Goal: Task Accomplishment & Management: Complete application form

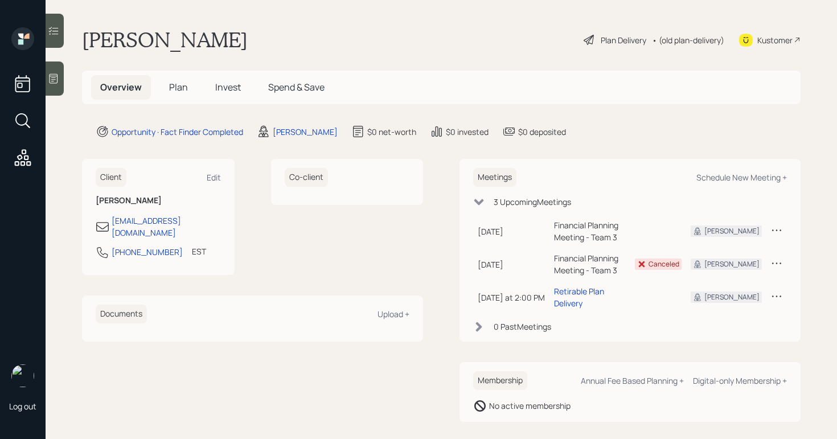
click at [601, 36] on div "Plan Delivery" at bounding box center [624, 40] width 46 height 12
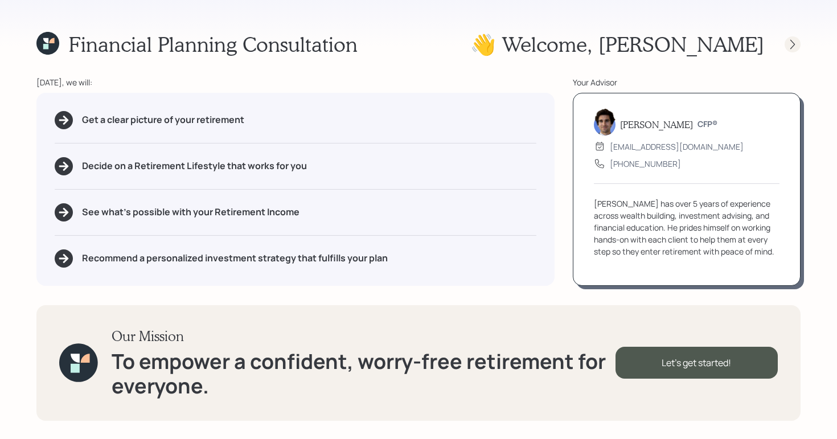
click at [791, 43] on icon at bounding box center [792, 44] width 11 height 11
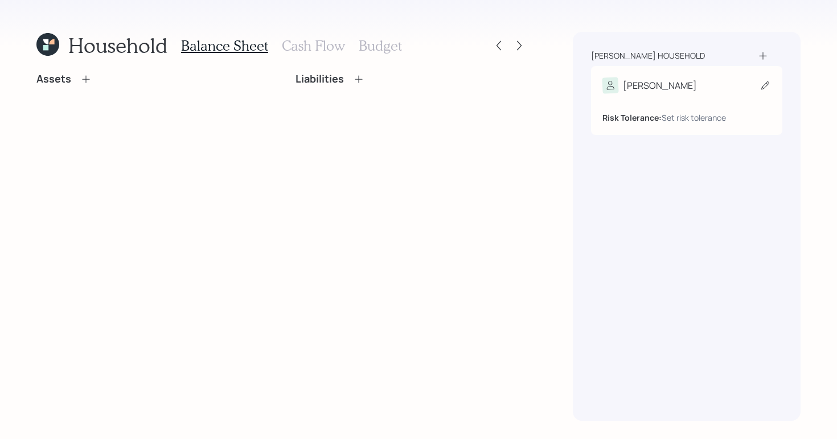
click at [671, 85] on div "[PERSON_NAME]" at bounding box center [686, 85] width 168 height 16
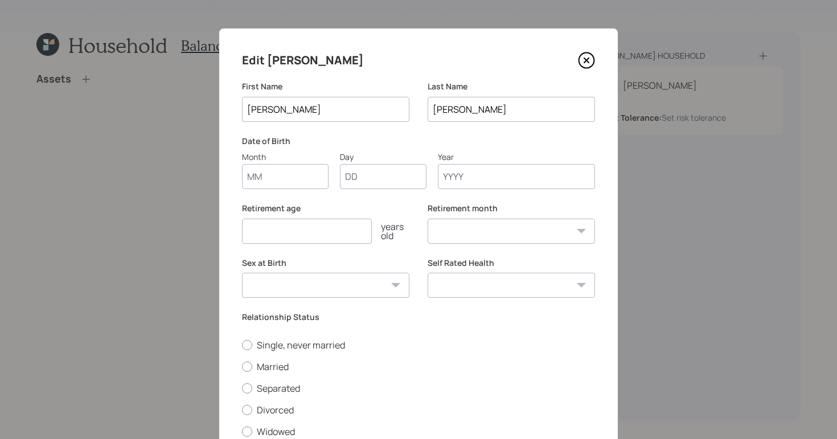
click at [253, 182] on input "Month" at bounding box center [285, 176] width 87 height 25
type input "01"
type input "1960"
select select "1"
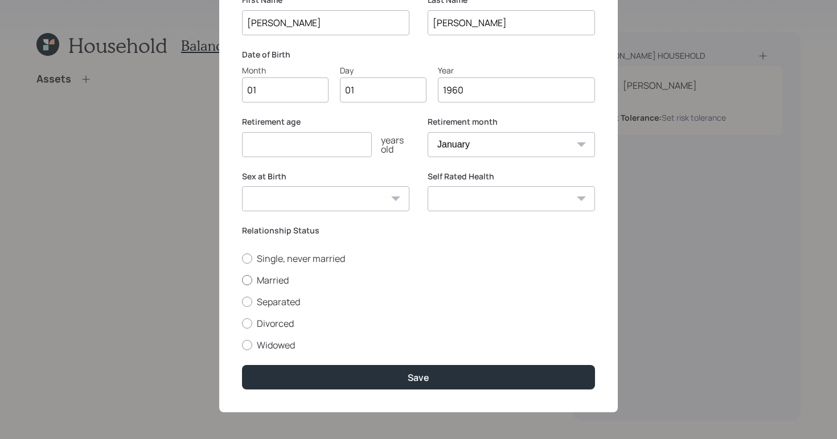
scroll to position [89, 0]
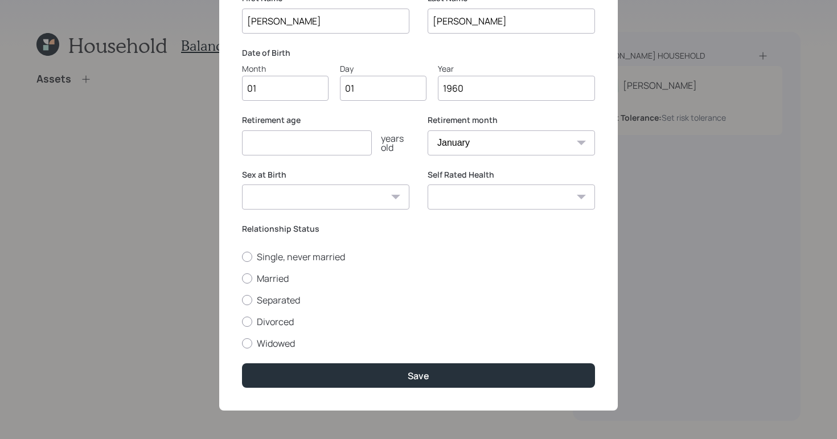
type input "1960"
click at [242, 262] on label "Single, never married" at bounding box center [418, 256] width 353 height 13
click at [241, 257] on input "Single, never married" at bounding box center [241, 256] width 1 height 1
radio input "true"
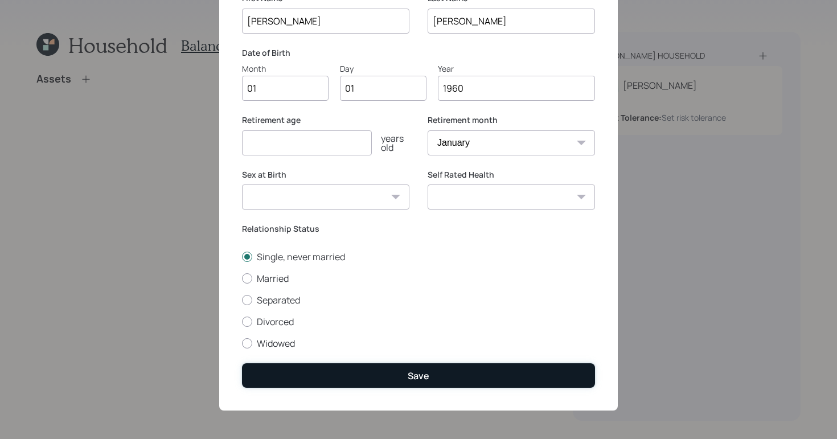
click at [399, 376] on button "Save" at bounding box center [418, 375] width 353 height 24
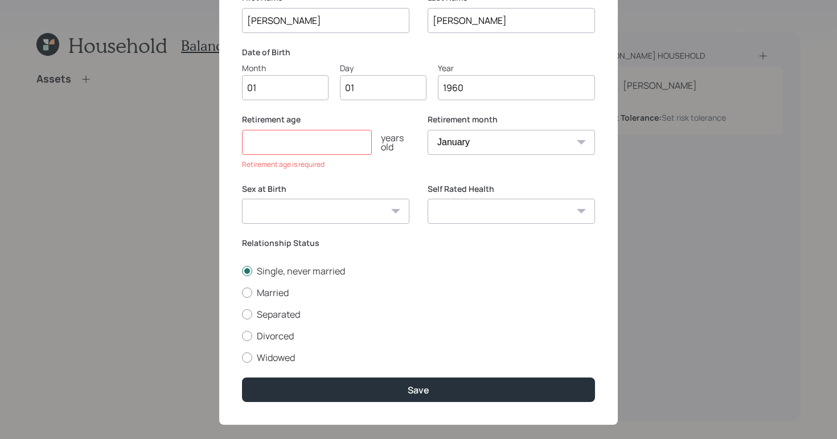
click at [344, 142] on input "number" at bounding box center [307, 142] width 130 height 25
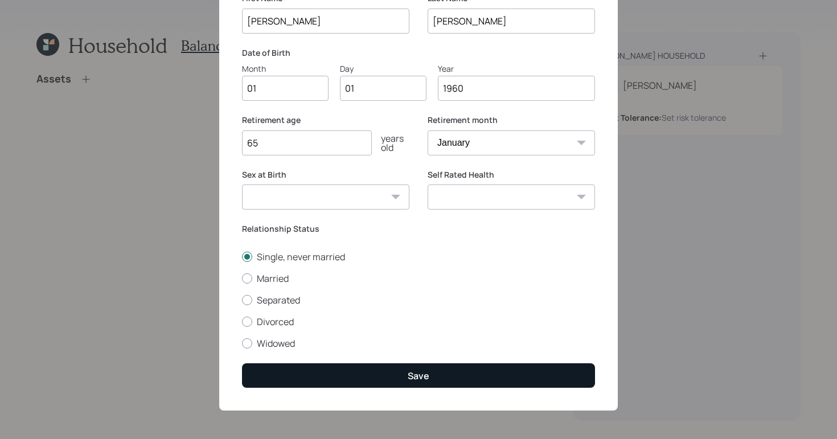
type input "65"
click at [491, 369] on button "Save" at bounding box center [418, 375] width 353 height 24
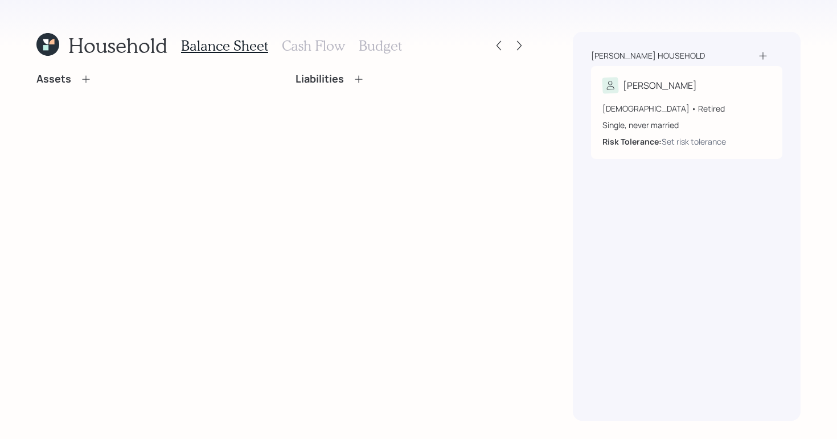
click at [87, 69] on div "Household Balance Sheet Cash Flow Budget Assets Liabilities" at bounding box center [281, 226] width 491 height 389
click at [86, 73] on icon at bounding box center [85, 78] width 11 height 11
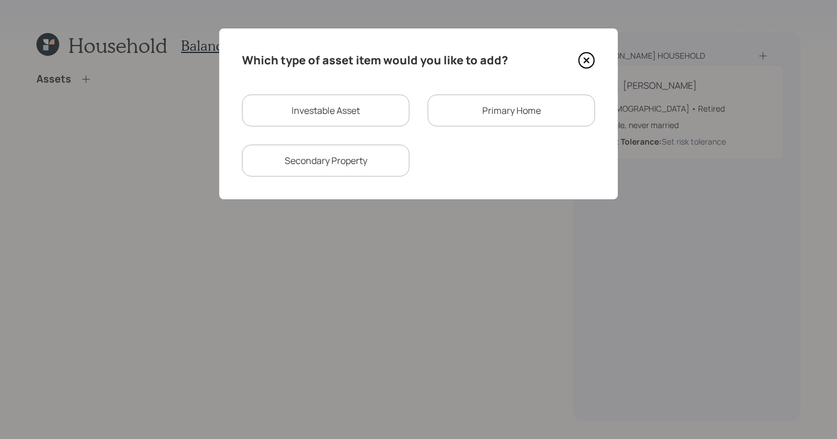
click at [321, 109] on div "Investable Asset" at bounding box center [325, 110] width 167 height 32
select select "taxable"
select select "balanced"
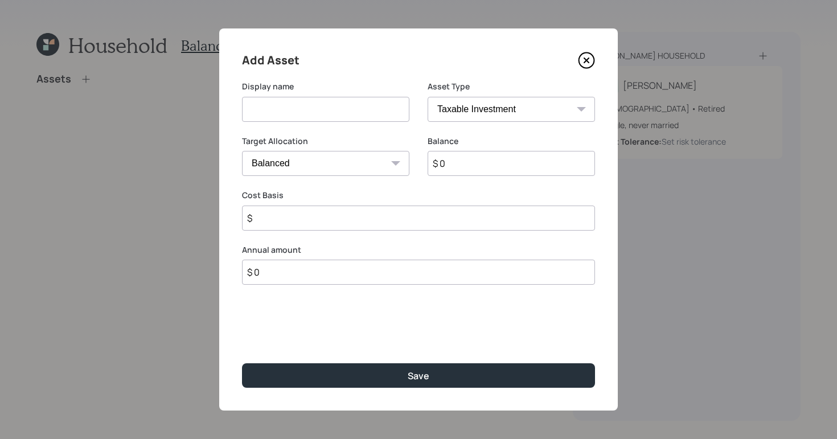
click at [334, 109] on input at bounding box center [325, 109] width 167 height 25
click at [504, 113] on select "SEP [PERSON_NAME] IRA 401(k) [PERSON_NAME] 401(k) 403(b) [PERSON_NAME] 403(b) 4…" at bounding box center [510, 109] width 167 height 25
select select "cash"
click at [427, 97] on select "SEP [PERSON_NAME] IRA 401(k) [PERSON_NAME] 401(k) 403(b) [PERSON_NAME] 403(b) 4…" at bounding box center [510, 109] width 167 height 25
type input "$"
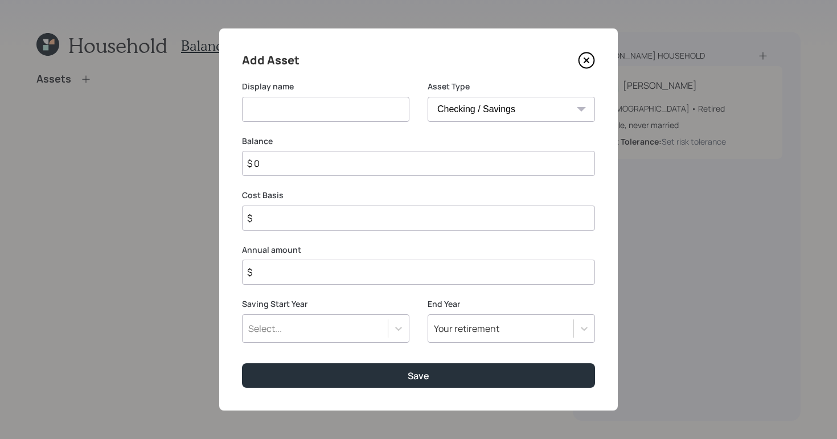
click at [344, 118] on input at bounding box center [325, 109] width 167 height 25
type input "Checking/Savings"
click at [424, 170] on input "$ 0" at bounding box center [418, 163] width 353 height 25
type input "$"
type input "$ 1"
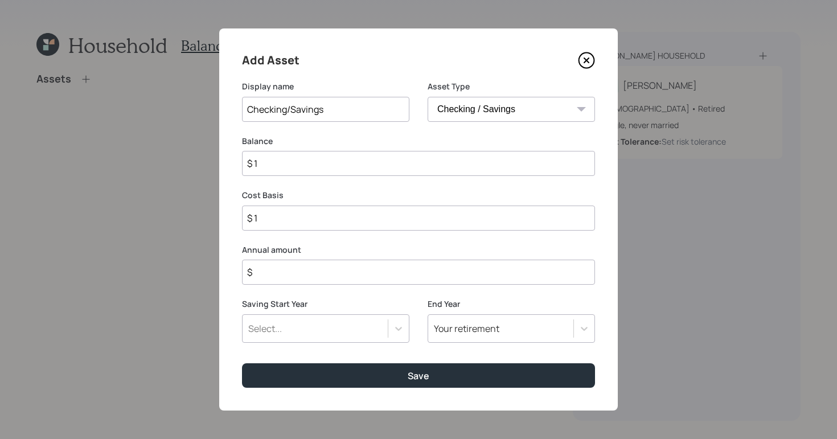
type input "$ 15"
type input "$ 156"
type input "$ 15"
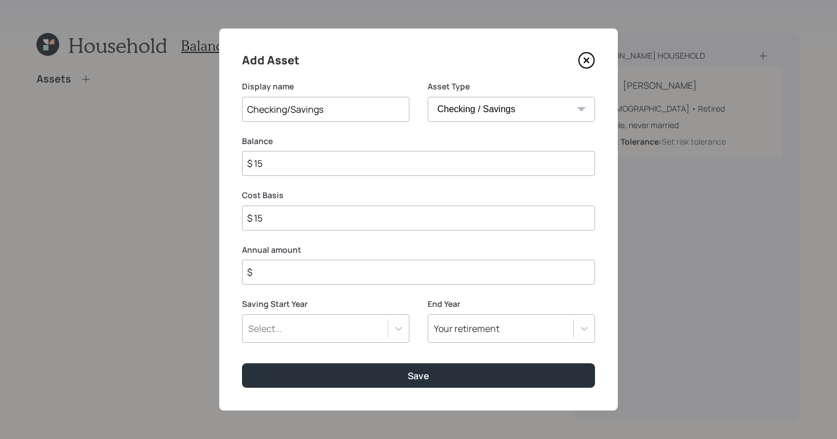
type input "$ 1"
type input "$ 16"
type input "$ 160"
type input "$ 1,609"
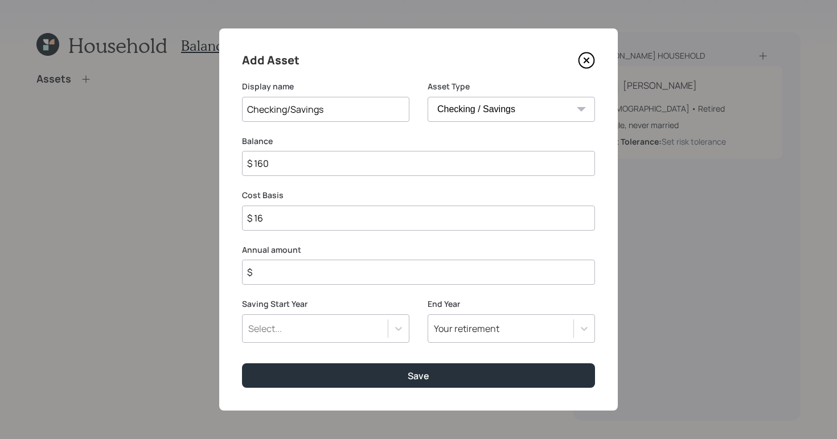
type input "$ 1,609"
type input "$ 16,090"
type input "$ 160,900"
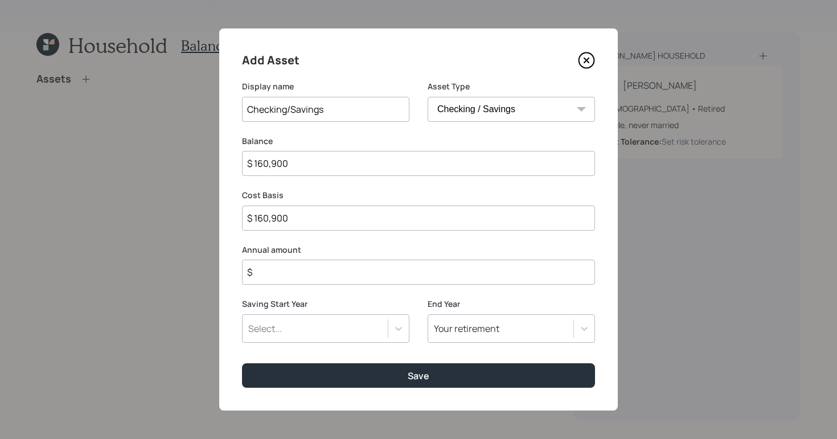
type input "$ 1,609,000"
type input "$ 160,900"
type input "$ 16,090"
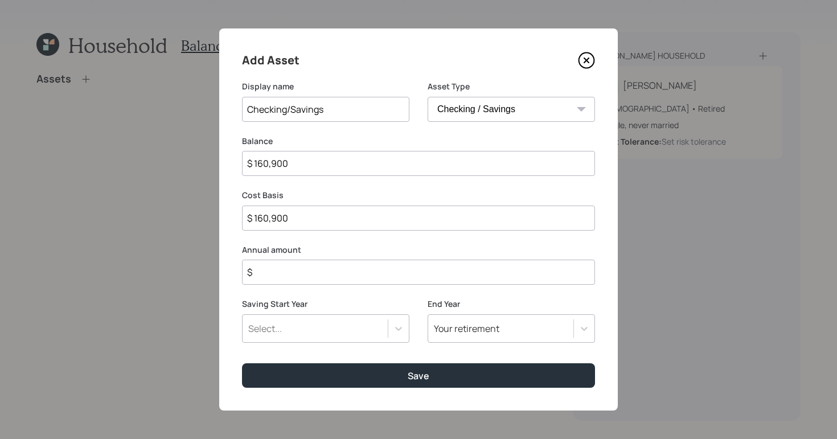
type input "$ 16,090"
type input "$ 1,609"
type input "$ 160"
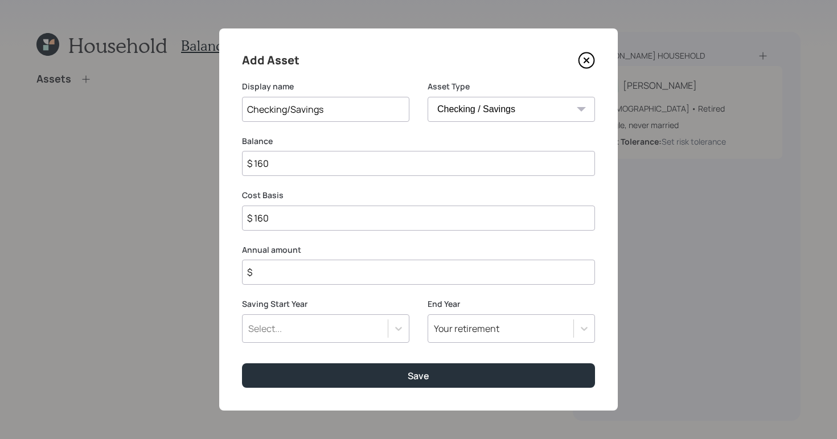
type input "$ 16"
type input "$ 1"
type input "$ 16"
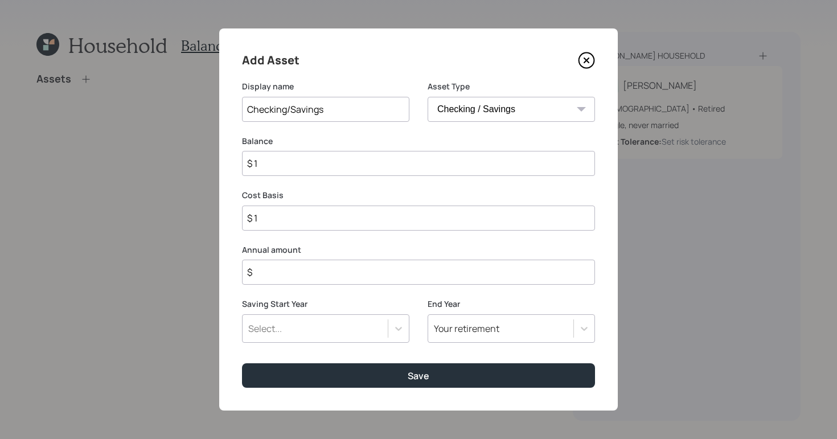
type input "$ 16"
type input "$ 160"
type input "$ 1,600"
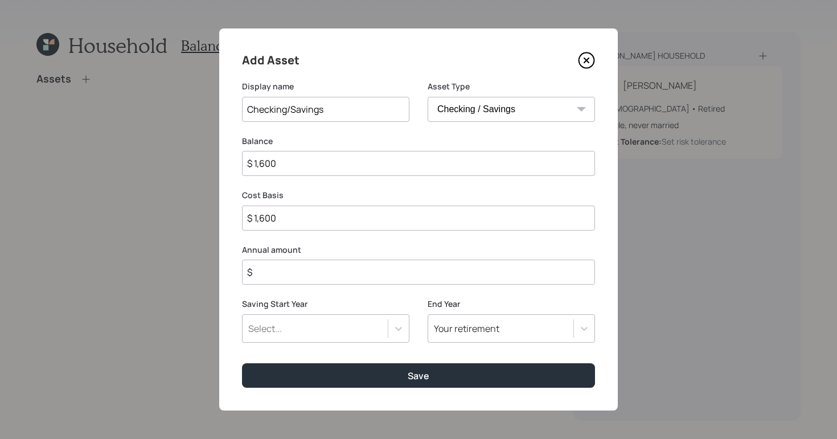
type input "$ 16,000"
type input "$ 160,000"
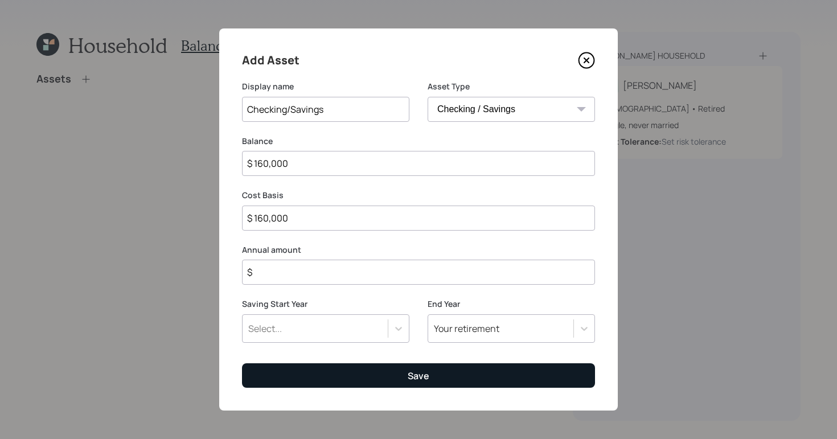
type input "$ 160,000"
click at [445, 375] on button "Save" at bounding box center [418, 375] width 353 height 24
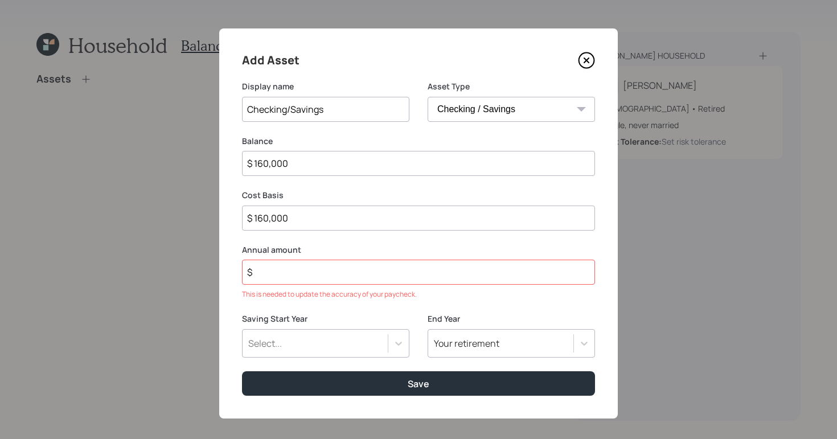
click at [356, 278] on input "$" at bounding box center [418, 272] width 353 height 25
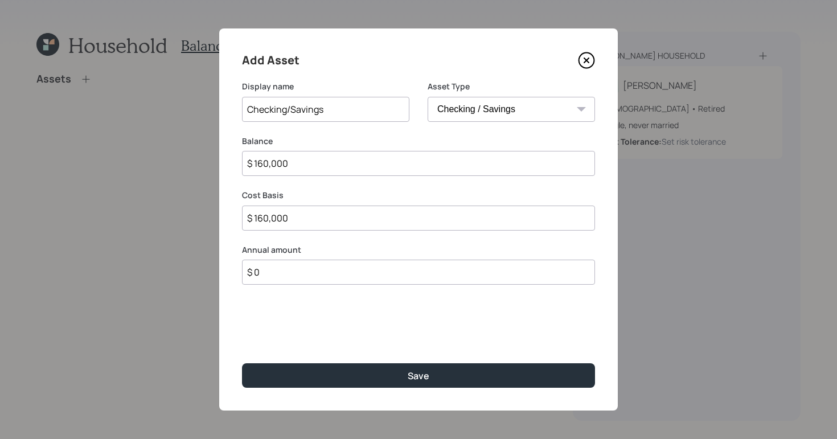
type input "$ 0"
click at [428, 396] on div "Add Asset Display name Checking/Savings Asset Type SEP [PERSON_NAME] IRA 401(k)…" at bounding box center [418, 219] width 398 height 382
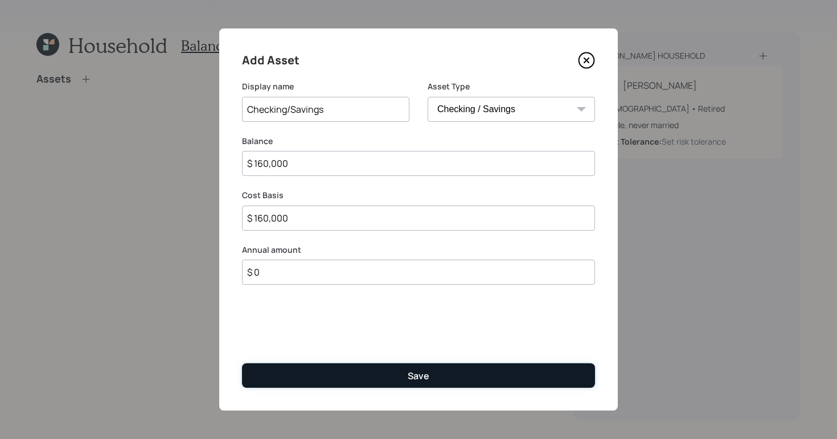
click at [420, 381] on div "Save" at bounding box center [419, 375] width 22 height 13
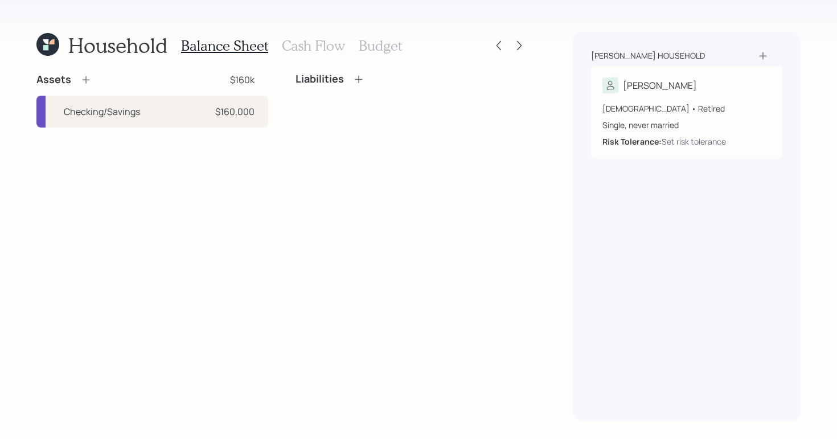
click at [315, 48] on h3 "Cash Flow" at bounding box center [313, 46] width 63 height 17
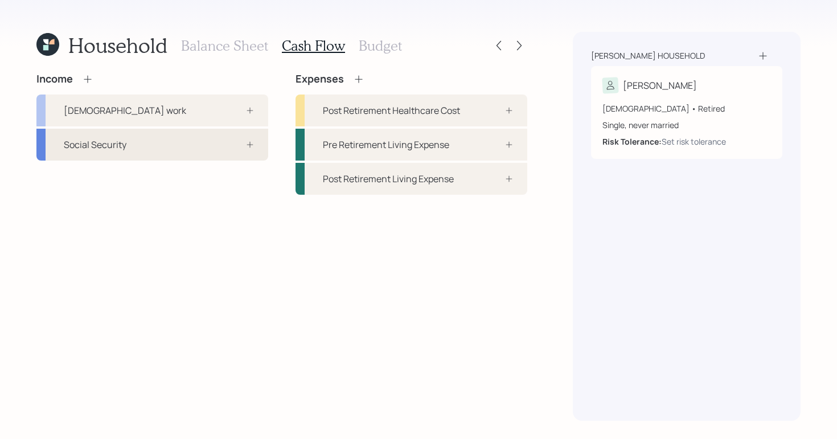
click at [204, 144] on div "Social Security" at bounding box center [152, 145] width 232 height 32
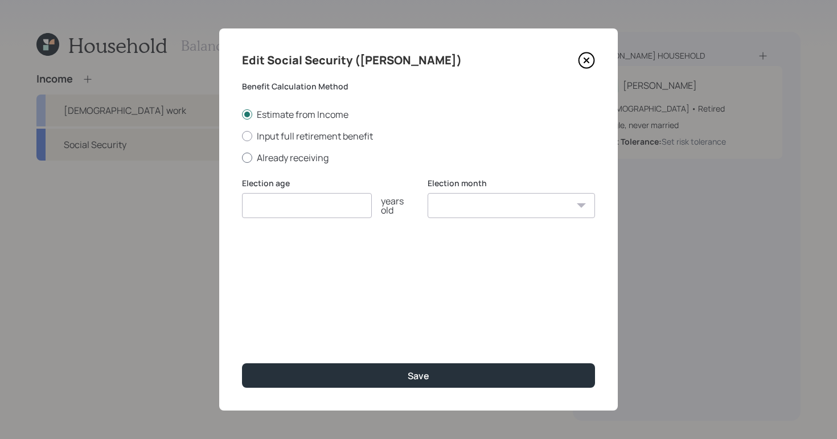
click at [254, 162] on label "Already receiving" at bounding box center [418, 157] width 353 height 13
click at [242, 158] on input "Already receiving" at bounding box center [241, 157] width 1 height 1
radio input "true"
click at [254, 206] on input "number" at bounding box center [307, 205] width 130 height 25
type input "67"
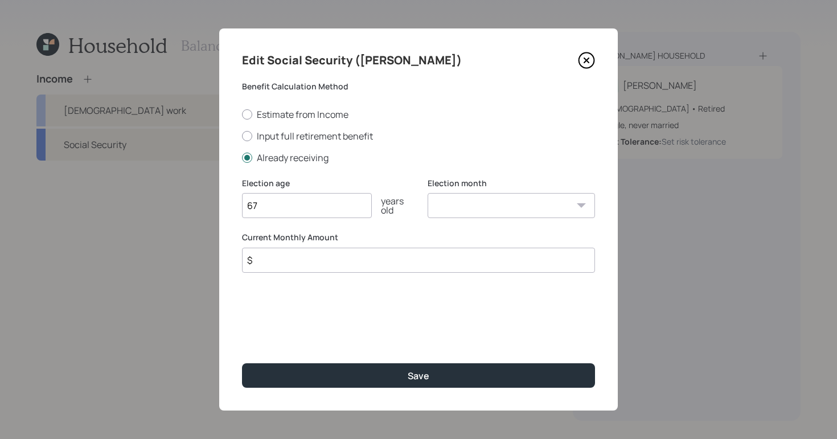
click at [343, 264] on input "$" at bounding box center [418, 260] width 353 height 25
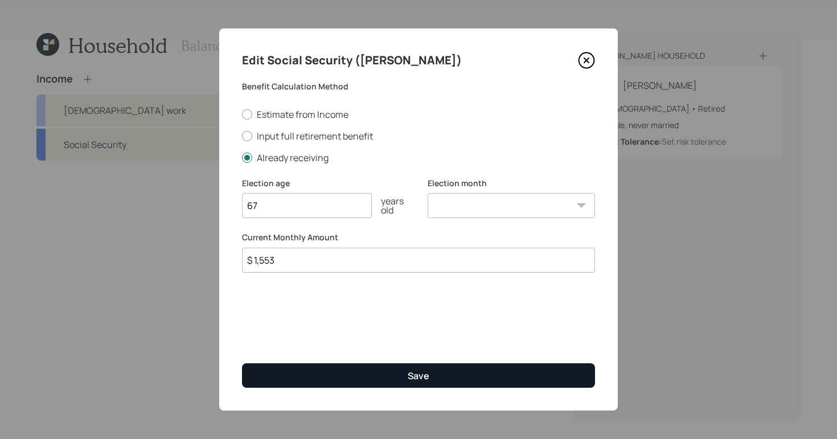
type input "$ 1,553"
click at [459, 385] on button "Save" at bounding box center [418, 375] width 353 height 24
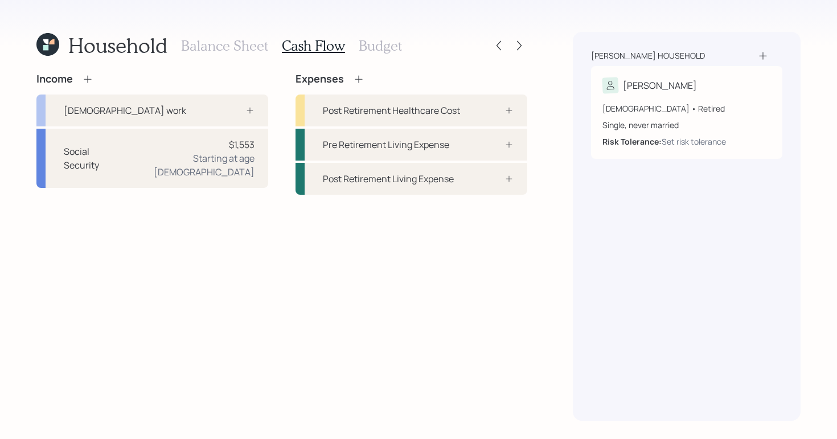
click at [207, 44] on h3 "Balance Sheet" at bounding box center [224, 46] width 87 height 17
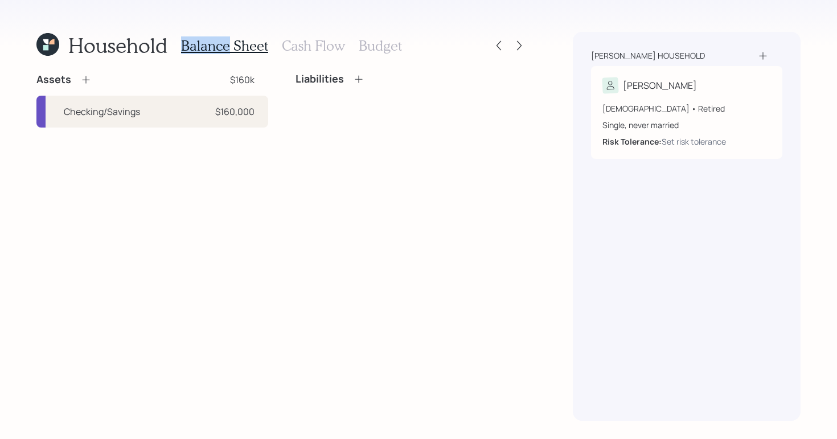
drag, startPoint x: 160, startPoint y: 231, endPoint x: 150, endPoint y: 223, distance: 13.0
click at [161, 231] on div "Assets $160k Checking/Savings $160,000 Liabilities" at bounding box center [281, 247] width 491 height 348
click at [154, 109] on div "Checking/Savings $160,000" at bounding box center [152, 112] width 232 height 32
select select "cash"
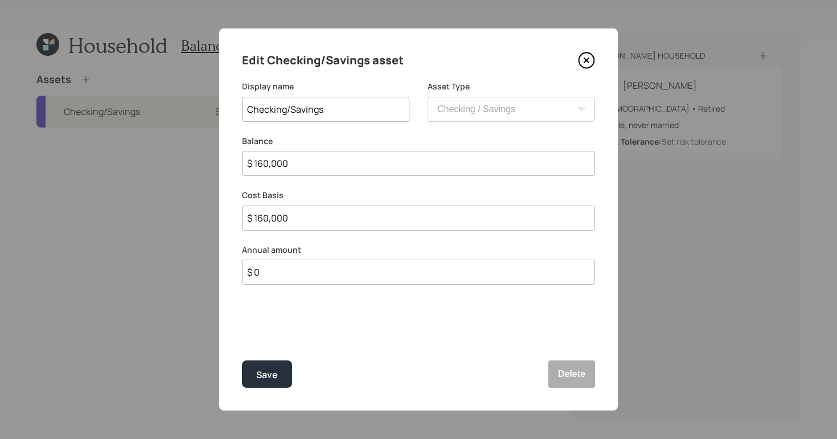
drag, startPoint x: 381, startPoint y: 111, endPoint x: 238, endPoint y: 86, distance: 145.1
click at [235, 93] on div "Edit Checking/Savings asset Display name Checking/Savings Asset Type SEP [PERSO…" at bounding box center [418, 219] width 398 height 382
type input "High Yield Savings"
drag, startPoint x: 319, startPoint y: 162, endPoint x: 94, endPoint y: 117, distance: 228.7
click at [90, 119] on div "Edit Checking/Savings asset Display name High Yield Savings Asset Type SEP [PER…" at bounding box center [418, 219] width 837 height 439
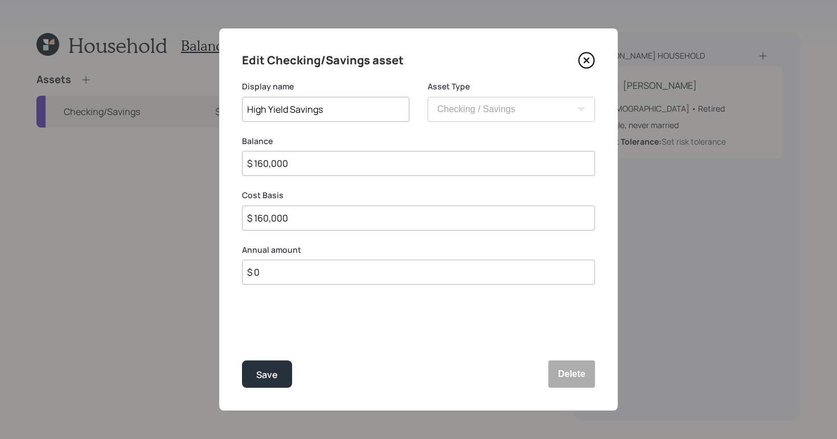
type input "$"
type input "$ 5"
type input "$ 50"
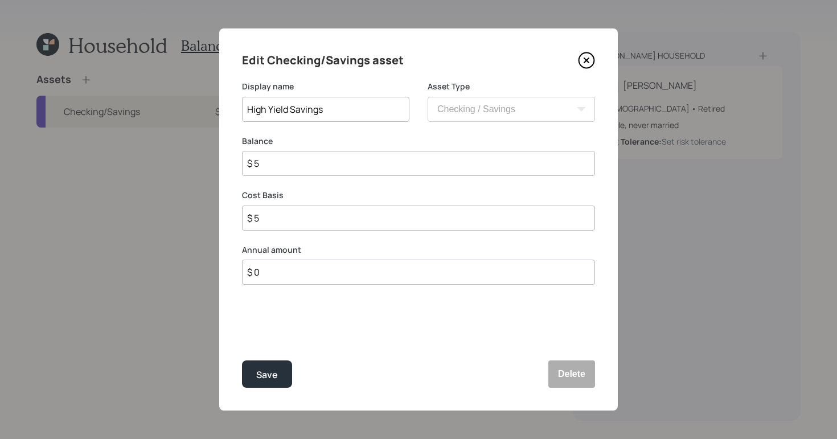
type input "$ 50"
type input "$ 500"
type input "$ 5,000"
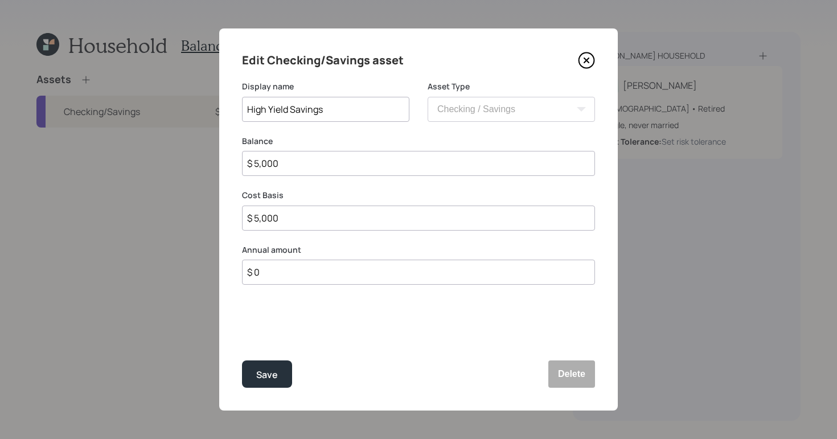
type input "$ 50,000"
click at [267, 369] on div "Save" at bounding box center [267, 374] width 22 height 15
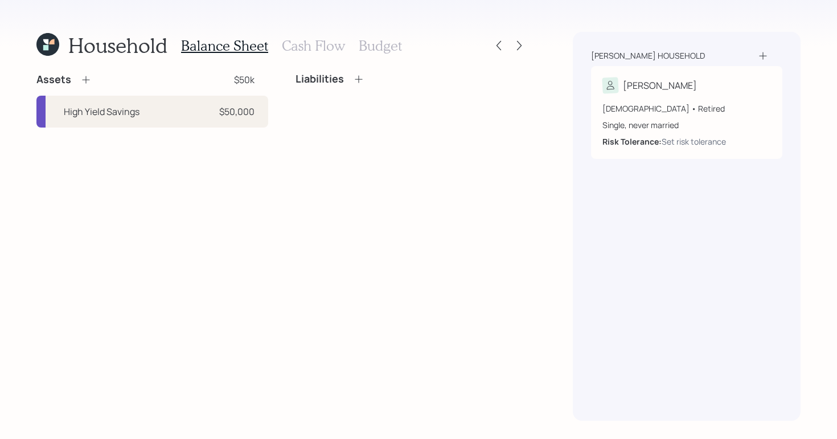
click at [84, 76] on icon at bounding box center [85, 79] width 11 height 11
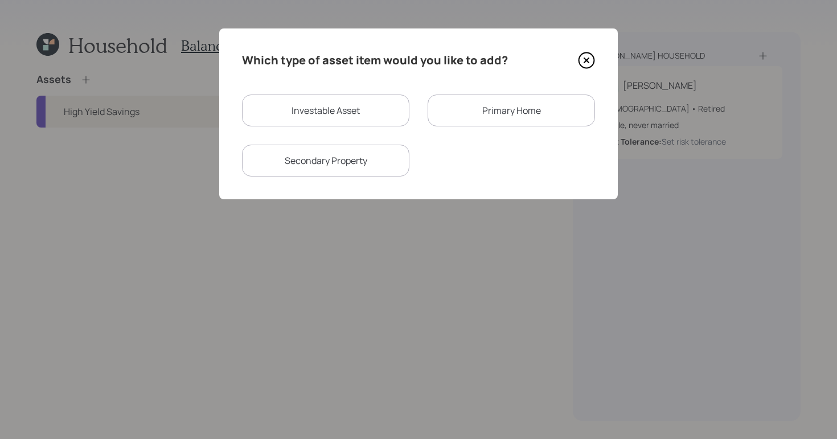
click at [322, 109] on div "Investable Asset" at bounding box center [325, 110] width 167 height 32
select select "taxable"
select select "balanced"
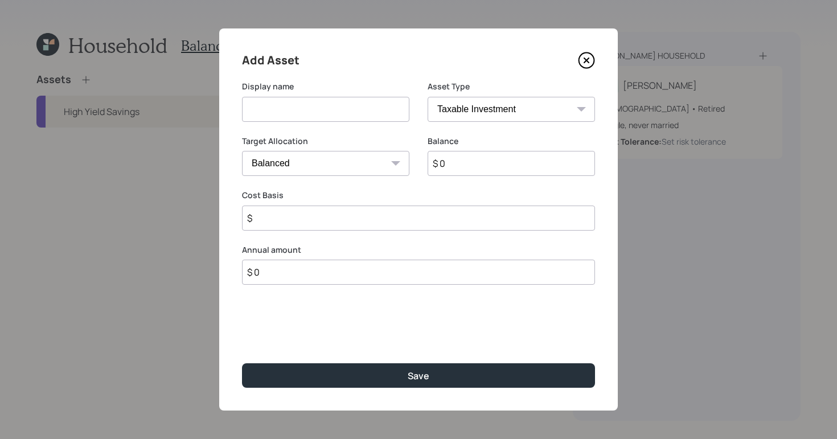
click at [327, 114] on input at bounding box center [325, 109] width 167 height 25
type input "Checking"
click at [511, 97] on select "SEP [PERSON_NAME] IRA 401(k) [PERSON_NAME] 401(k) 403(b) [PERSON_NAME] 403(b) 4…" at bounding box center [510, 109] width 167 height 25
select select "cash"
click at [427, 97] on select "SEP [PERSON_NAME] IRA 401(k) [PERSON_NAME] 401(k) 403(b) [PERSON_NAME] 403(b) 4…" at bounding box center [510, 109] width 167 height 25
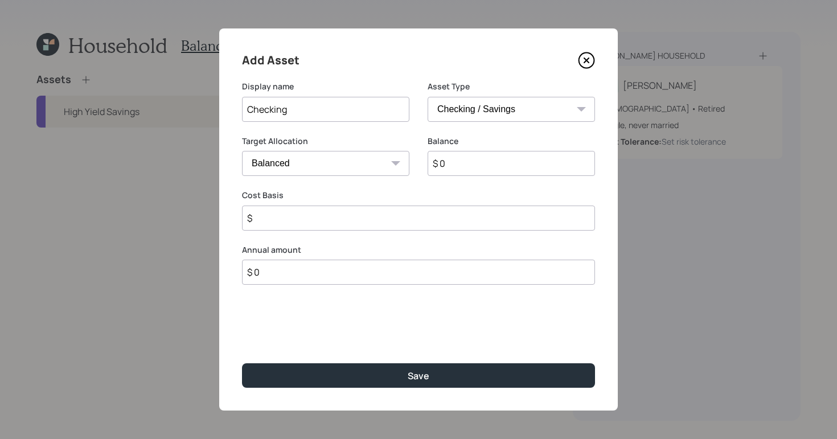
type input "$"
click at [298, 176] on div "Balance $ 0" at bounding box center [418, 162] width 353 height 55
type input "$"
type input "$ 9"
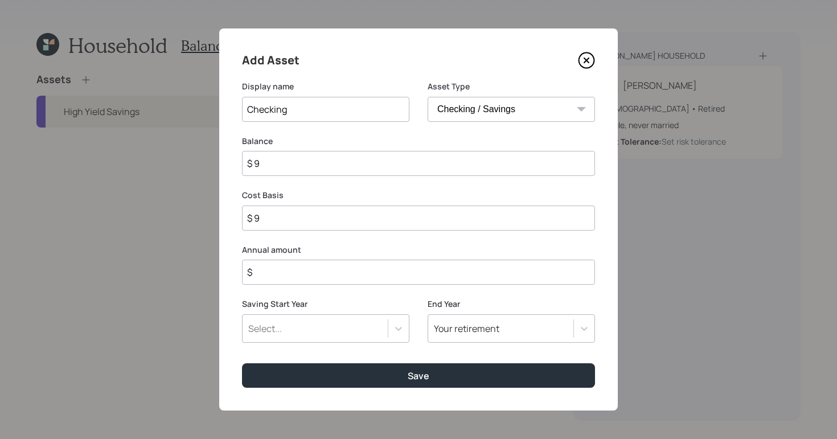
type input "$ 90"
type input "$ 900"
type input "$ 9,000"
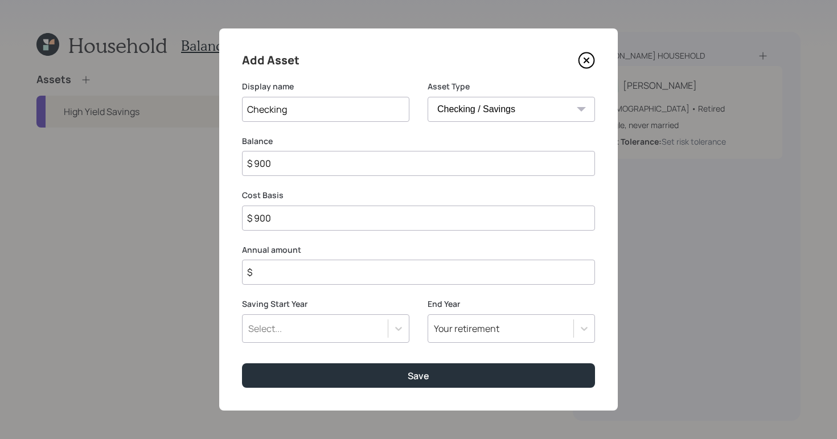
type input "$ 9,000"
type input "$ 90,000"
click at [307, 272] on input "$" at bounding box center [418, 272] width 353 height 25
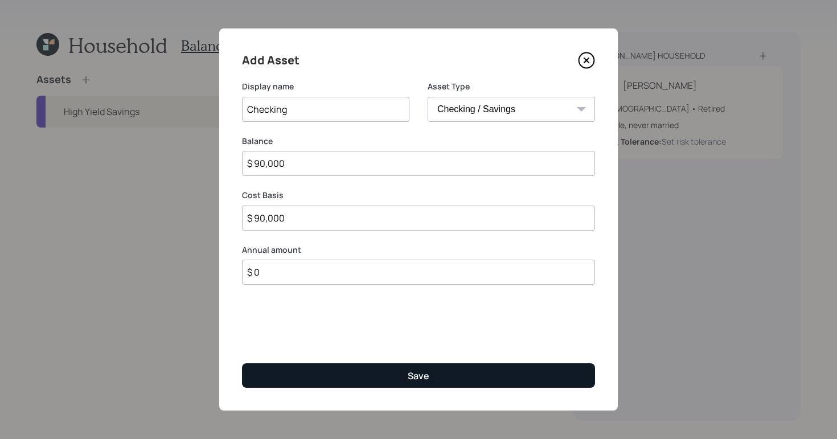
type input "$ 0"
click at [388, 367] on button "Save" at bounding box center [418, 375] width 353 height 24
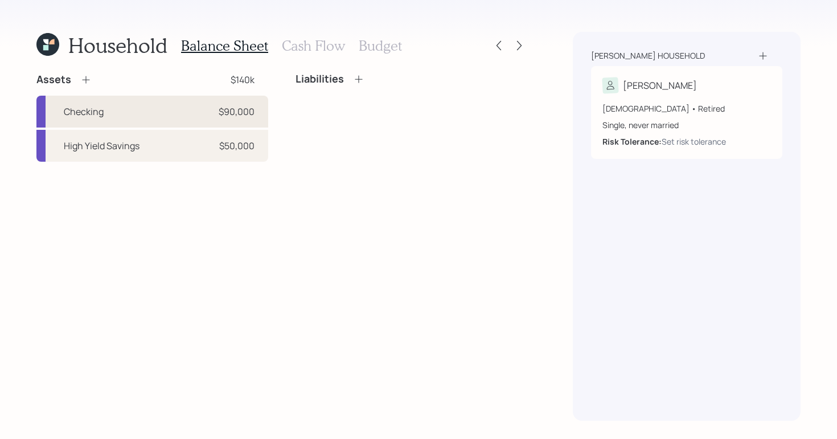
click at [130, 109] on div "Checking $90,000" at bounding box center [152, 112] width 232 height 32
select select "cash"
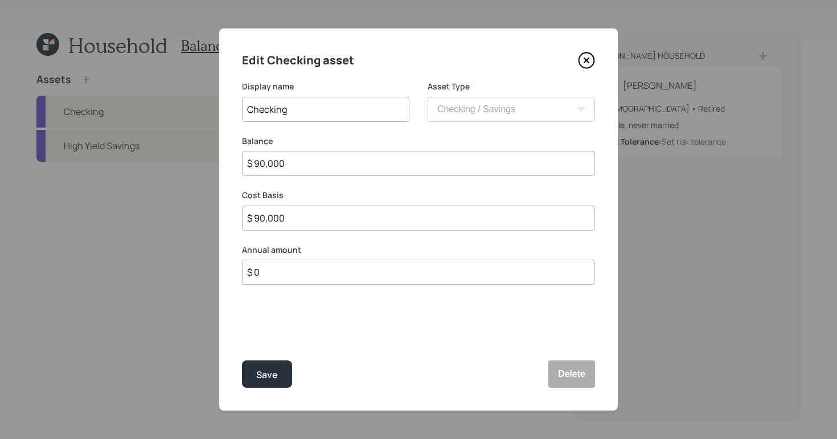
click at [311, 159] on input "$ 90,000" at bounding box center [418, 163] width 353 height 25
type input "$ 9,000"
type input "$ 900"
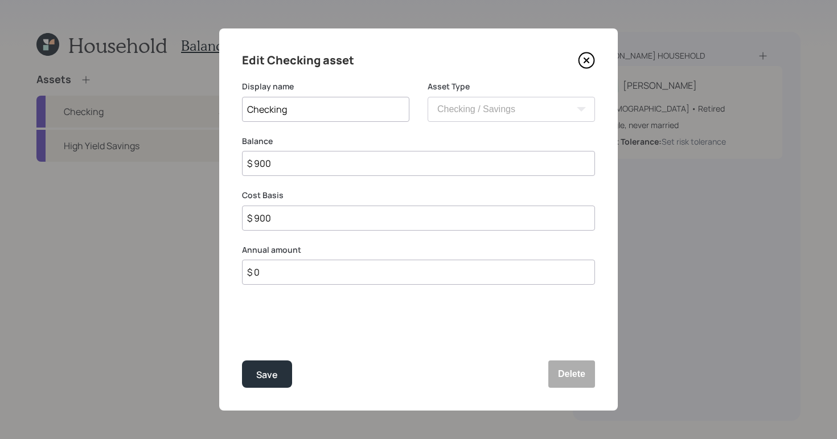
type input "$ 90"
type input "$ 9"
type input "$"
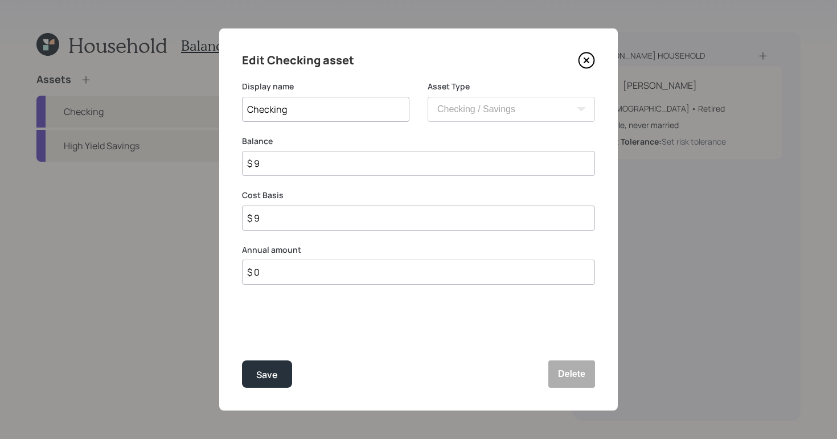
type input "$"
type input "$ 1"
type input "$ 11"
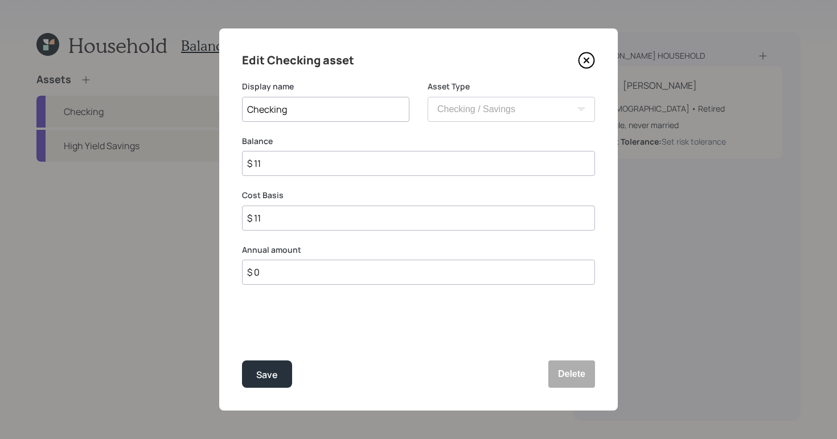
type input "$ 110"
type input "$ 1,100"
type input "$ 11,000"
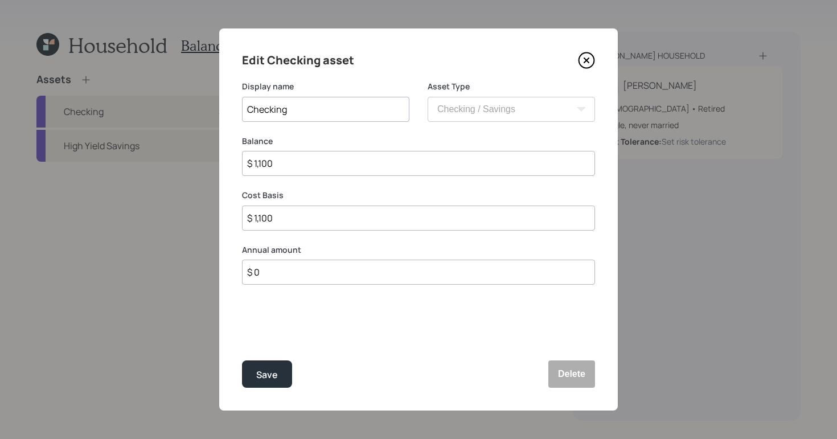
type input "$ 11,000"
type input "$ 110,000"
click at [279, 374] on button "Save" at bounding box center [267, 373] width 50 height 27
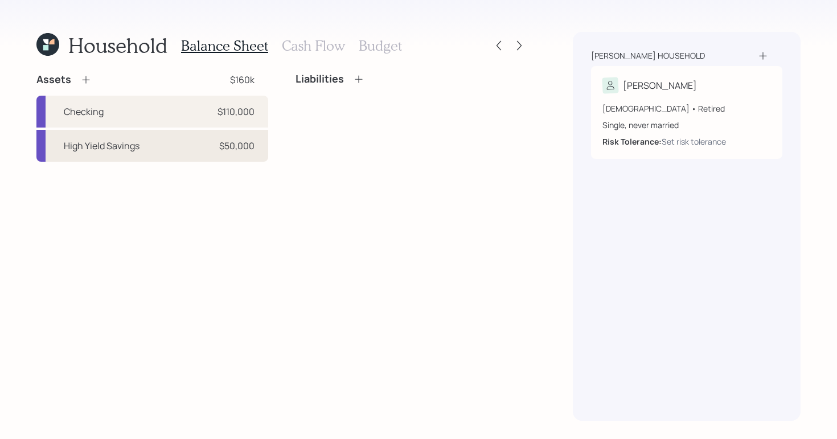
click at [162, 154] on div "High Yield Savings $50,000" at bounding box center [152, 146] width 232 height 32
select select "cash"
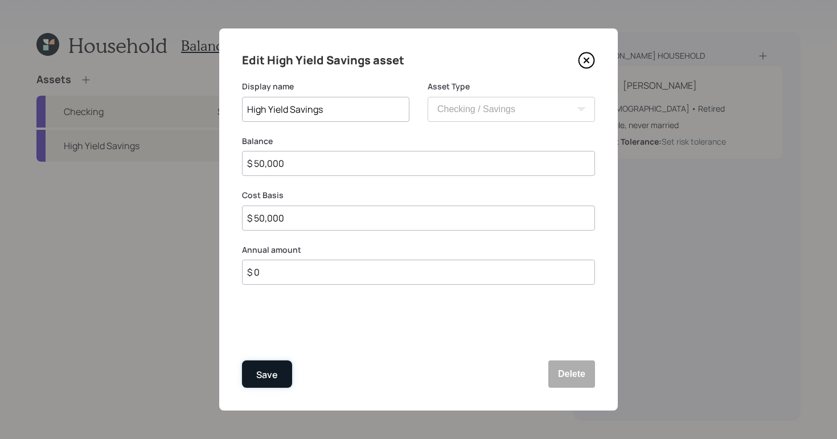
click at [256, 379] on button "Save" at bounding box center [267, 373] width 50 height 27
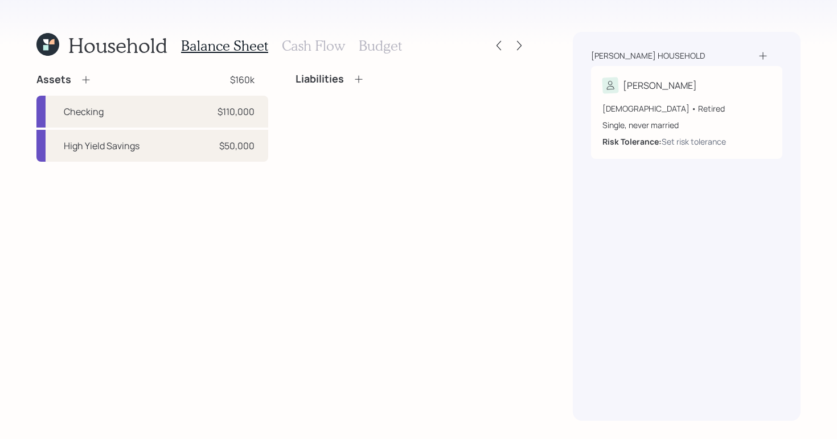
click at [332, 55] on div "Balance Sheet Cash Flow Budget" at bounding box center [291, 45] width 221 height 27
click at [332, 51] on h3 "Cash Flow" at bounding box center [313, 46] width 63 height 17
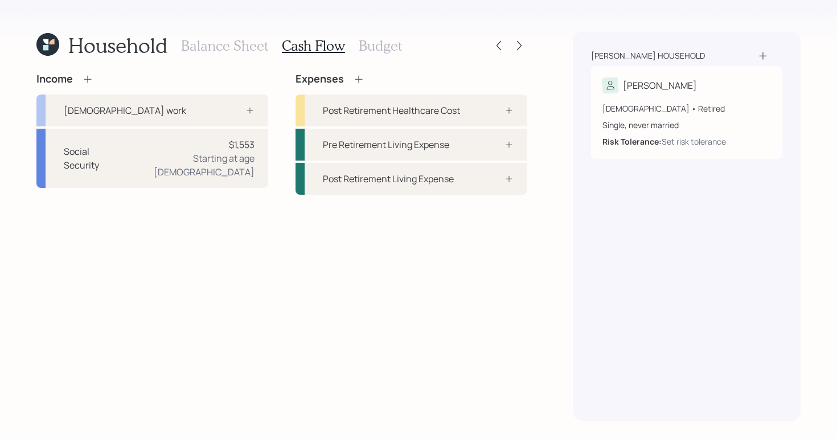
click at [359, 85] on div "Expenses Post Retirement Healthcare Cost Pre Retirement Living Expense Post Ret…" at bounding box center [411, 134] width 232 height 122
click at [361, 81] on icon at bounding box center [358, 78] width 11 height 11
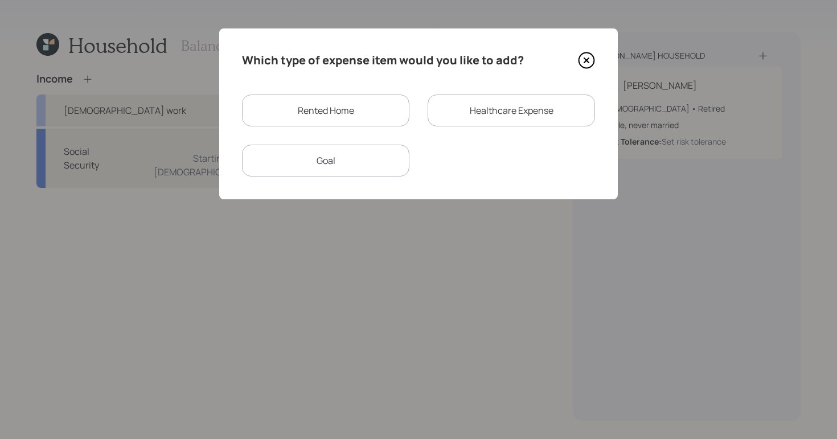
click at [368, 118] on div "Rented Home" at bounding box center [325, 110] width 167 height 32
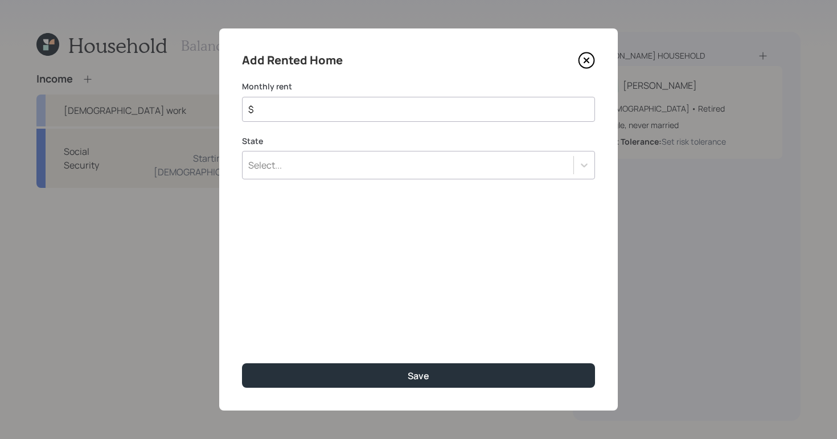
click at [310, 97] on div "$" at bounding box center [418, 109] width 353 height 25
click at [309, 105] on input "$" at bounding box center [414, 109] width 334 height 14
type input "$ 1,200"
click at [344, 180] on div "Add Rented Home Monthly rent $ 1,200 State Select... Save" at bounding box center [418, 219] width 398 height 382
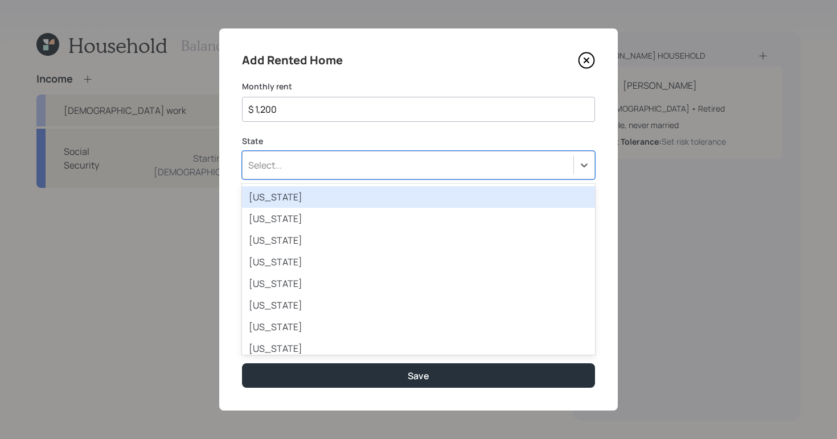
click at [347, 174] on div "Select..." at bounding box center [407, 164] width 331 height 19
click at [361, 193] on div "[US_STATE]" at bounding box center [418, 197] width 353 height 22
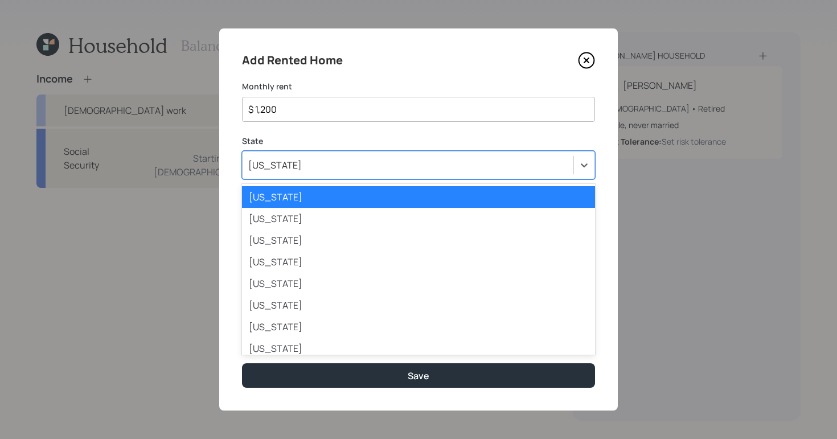
click at [525, 170] on div "[US_STATE]" at bounding box center [407, 164] width 331 height 19
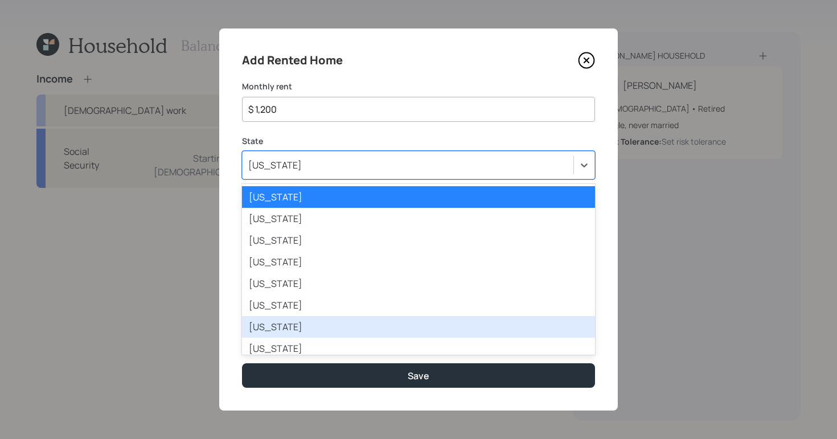
click at [586, 62] on icon at bounding box center [586, 60] width 17 height 17
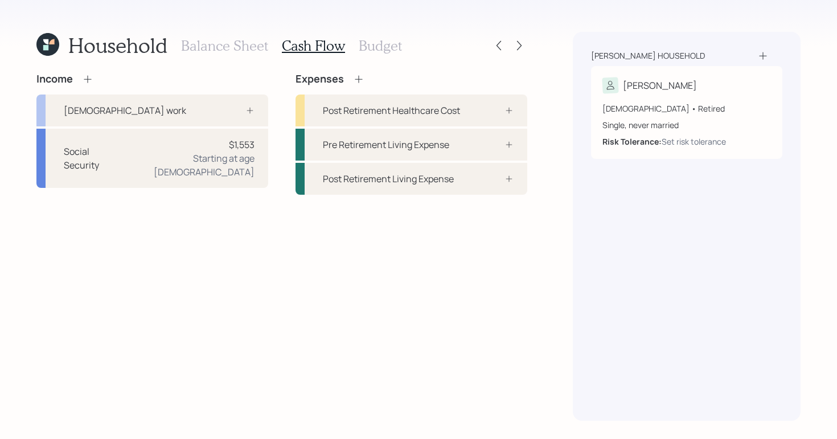
click at [353, 75] on icon at bounding box center [358, 78] width 11 height 11
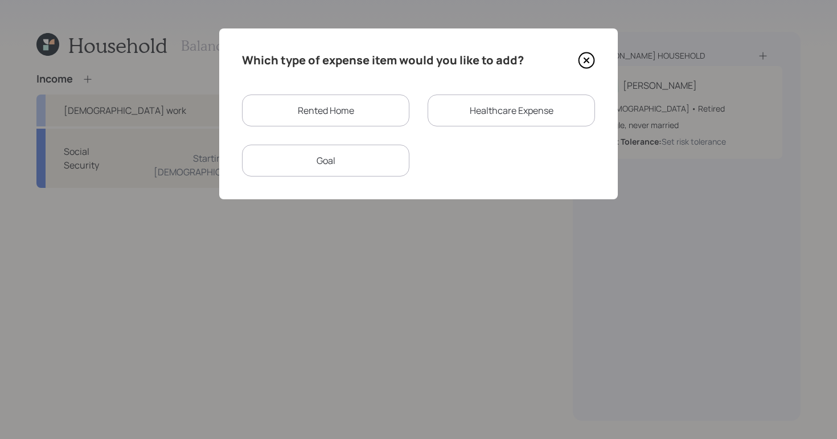
click at [341, 113] on div "Rented Home" at bounding box center [325, 110] width 167 height 32
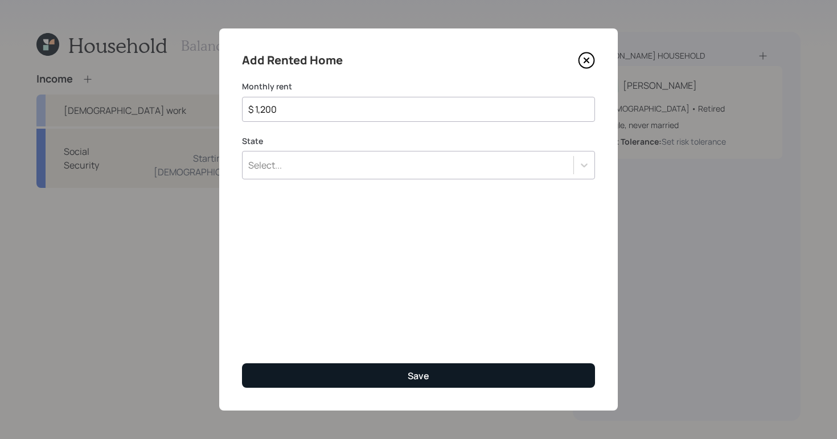
type input "$ 1,200"
click at [457, 377] on button "Save" at bounding box center [418, 375] width 353 height 24
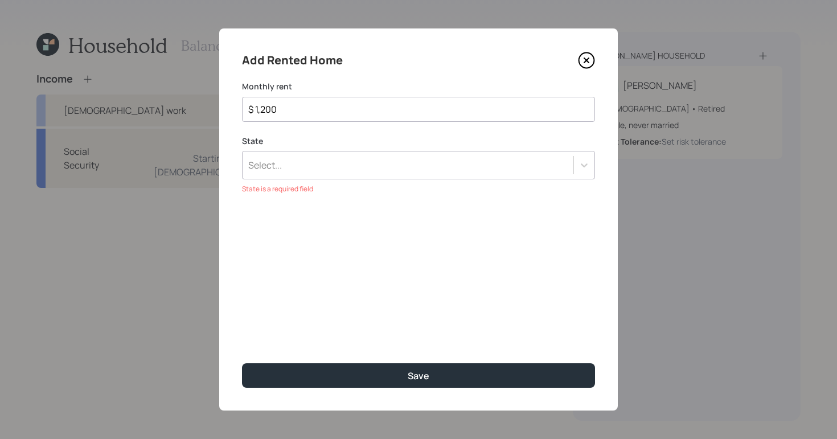
click at [540, 175] on div "Select..." at bounding box center [418, 165] width 353 height 28
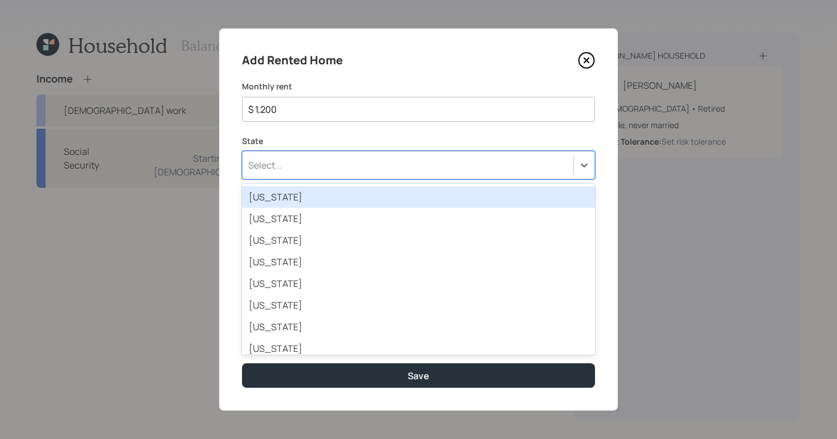
click at [269, 196] on div "[US_STATE]" at bounding box center [418, 197] width 353 height 22
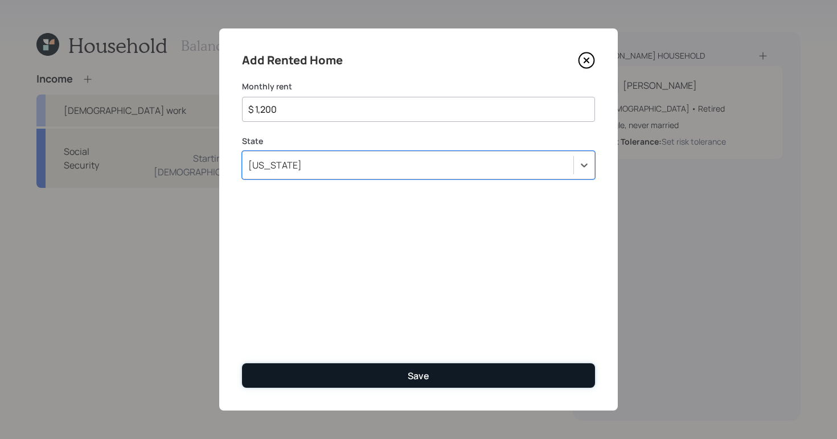
click at [474, 386] on button "Save" at bounding box center [418, 375] width 353 height 24
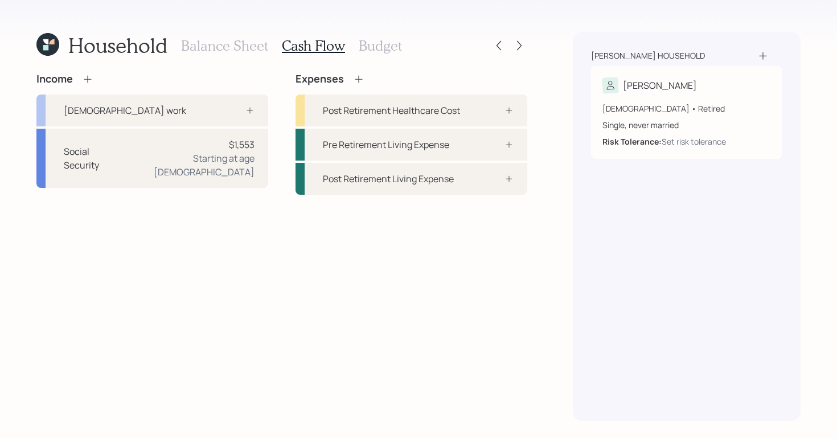
click at [227, 47] on h3 "Balance Sheet" at bounding box center [224, 46] width 87 height 17
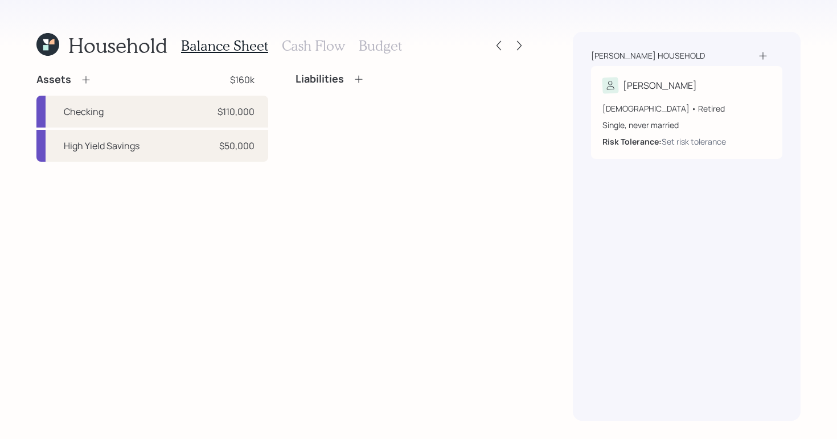
click at [302, 54] on div "Balance Sheet Cash Flow Budget" at bounding box center [291, 45] width 221 height 27
click at [303, 51] on h3 "Cash Flow" at bounding box center [313, 46] width 63 height 17
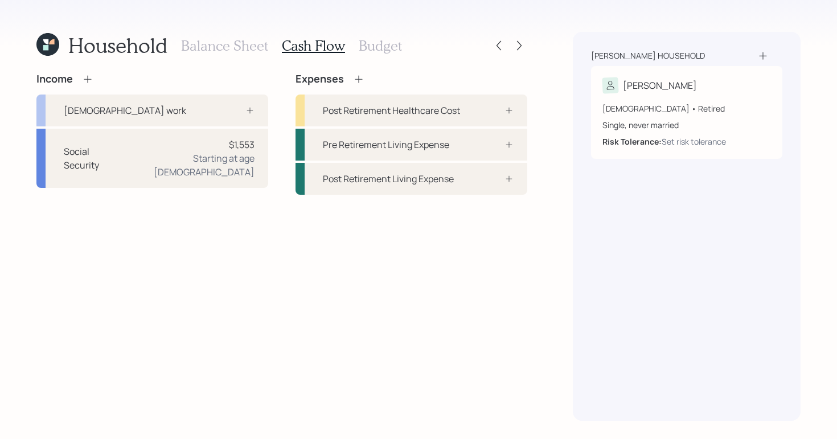
click at [391, 48] on h3 "Budget" at bounding box center [380, 46] width 43 height 17
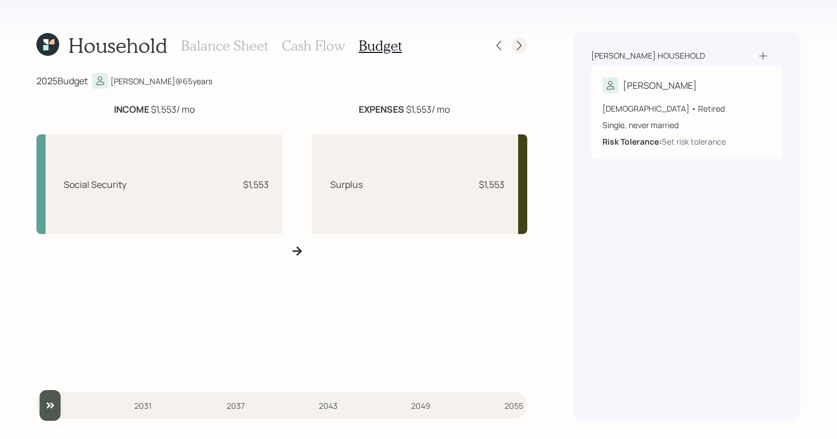
click at [515, 48] on icon at bounding box center [518, 45] width 11 height 11
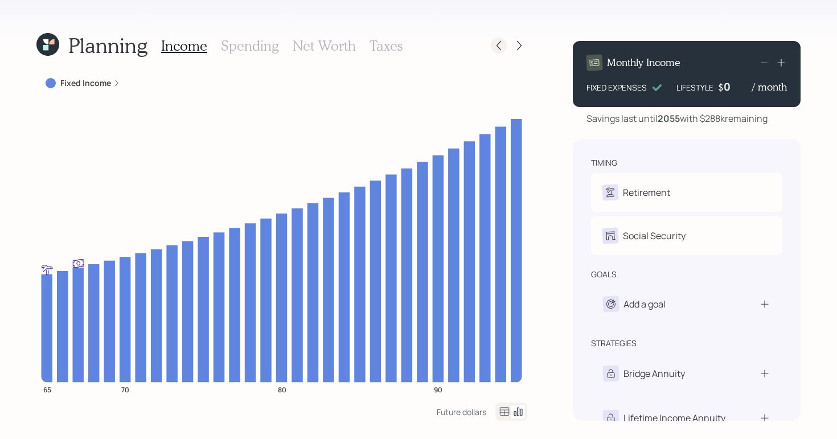
click at [500, 48] on icon at bounding box center [498, 45] width 11 height 11
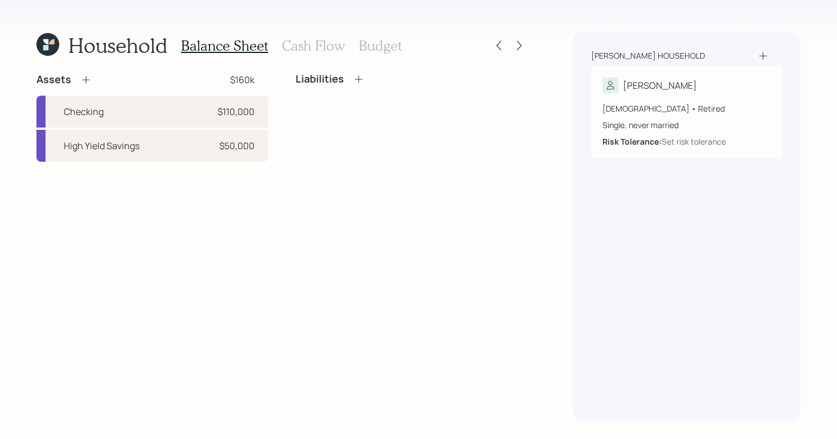
click at [359, 82] on icon at bounding box center [358, 78] width 11 height 11
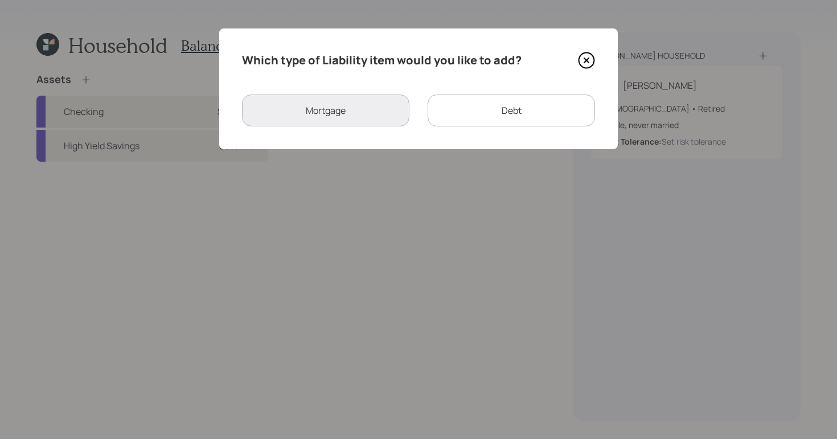
click at [535, 102] on div "Debt" at bounding box center [510, 110] width 167 height 32
select select "credit_card"
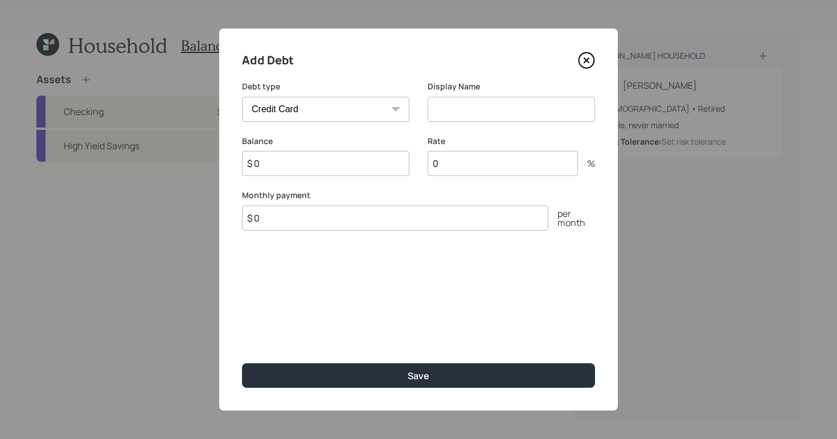
click at [586, 57] on icon at bounding box center [586, 60] width 17 height 17
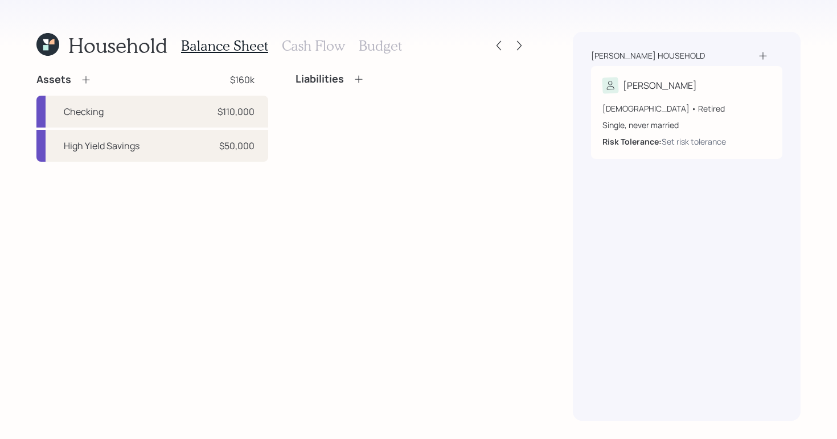
click at [318, 43] on h3 "Cash Flow" at bounding box center [313, 46] width 63 height 17
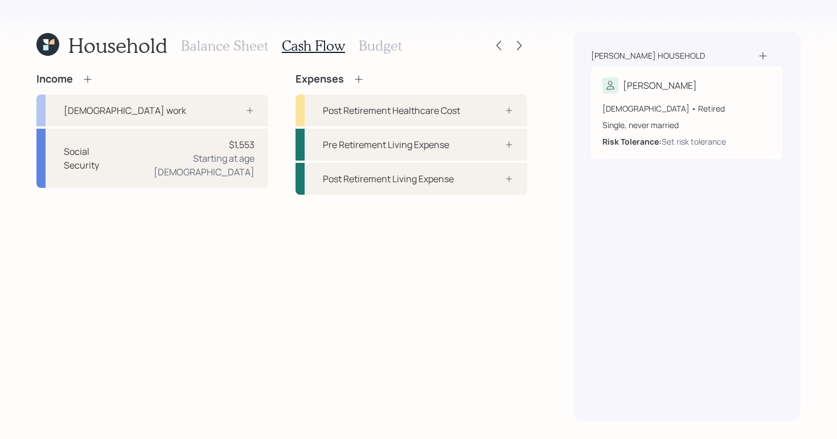
click at [357, 73] on div "Expenses" at bounding box center [329, 79] width 69 height 13
click at [357, 75] on icon at bounding box center [358, 78] width 11 height 11
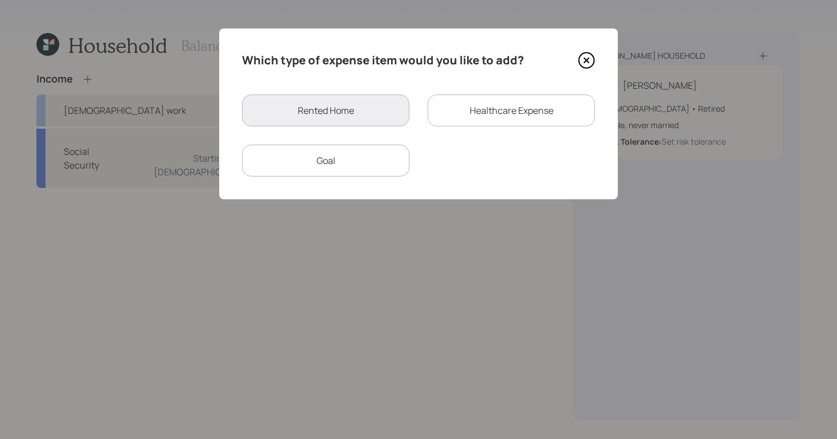
click at [586, 55] on icon at bounding box center [586, 60] width 17 height 17
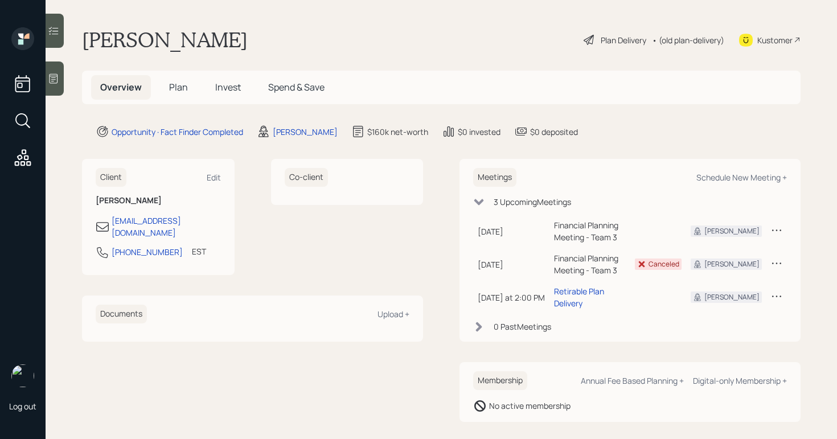
click at [603, 43] on div "Plan Delivery" at bounding box center [624, 40] width 46 height 12
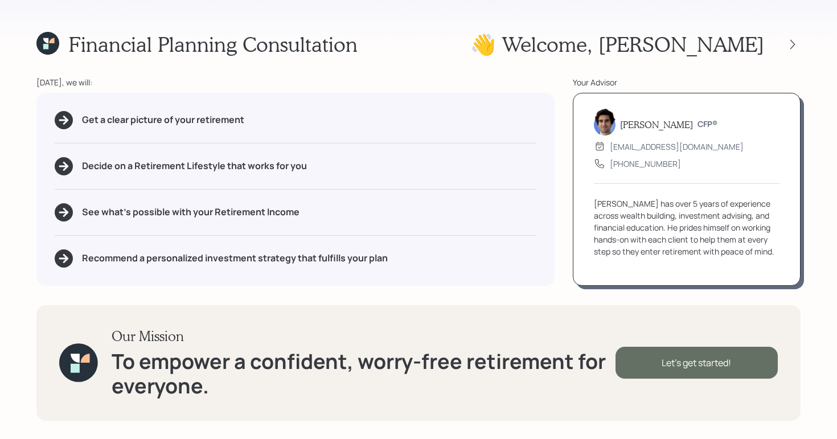
click at [688, 355] on div "Let's get started!" at bounding box center [696, 363] width 162 height 32
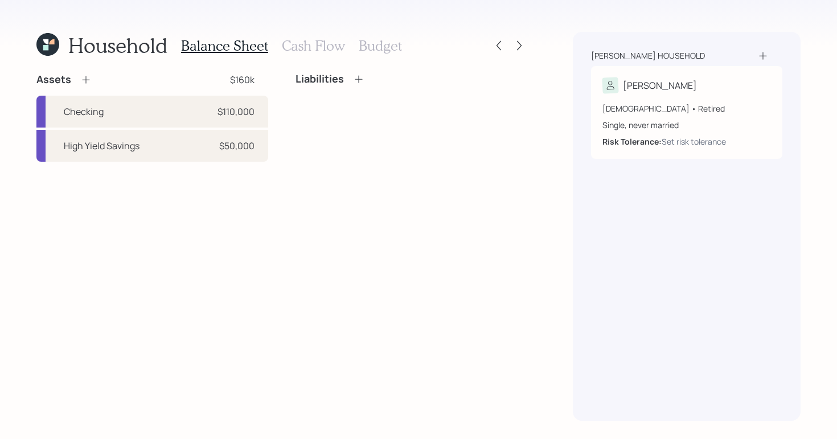
click at [318, 50] on h3 "Cash Flow" at bounding box center [313, 46] width 63 height 17
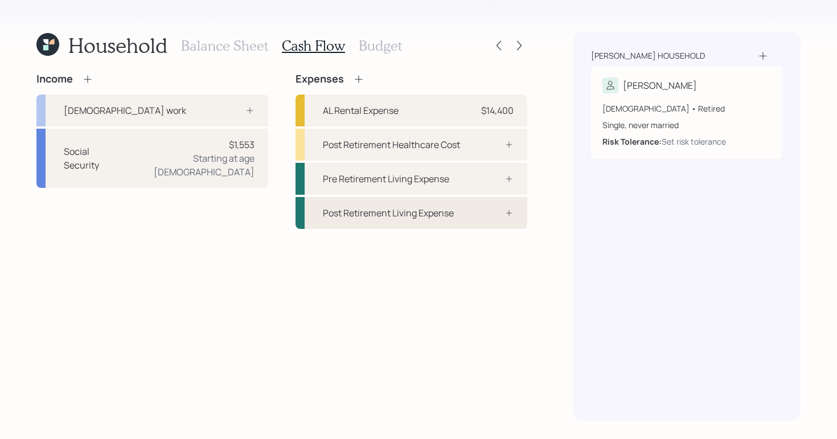
click at [445, 216] on div "Post Retirement Living Expense" at bounding box center [388, 213] width 131 height 14
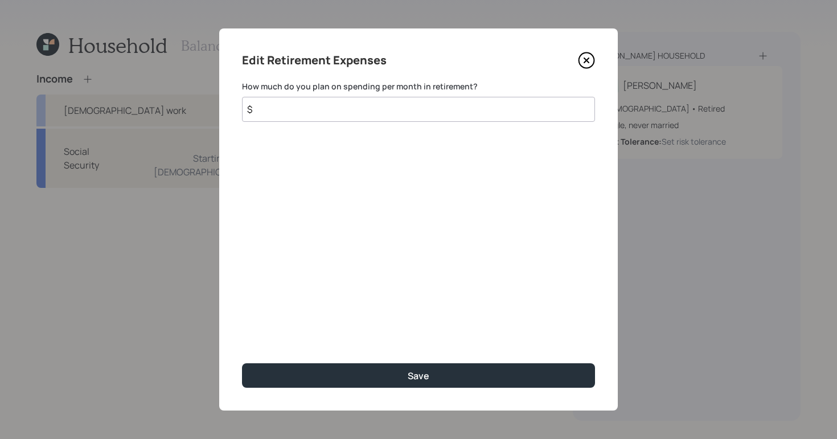
click at [310, 117] on input "$" at bounding box center [418, 109] width 353 height 25
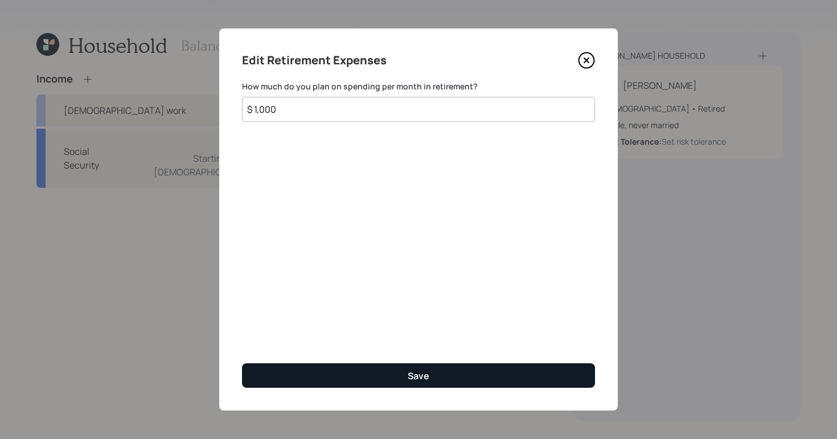
type input "$ 1,000"
click at [471, 367] on button "Save" at bounding box center [418, 375] width 353 height 24
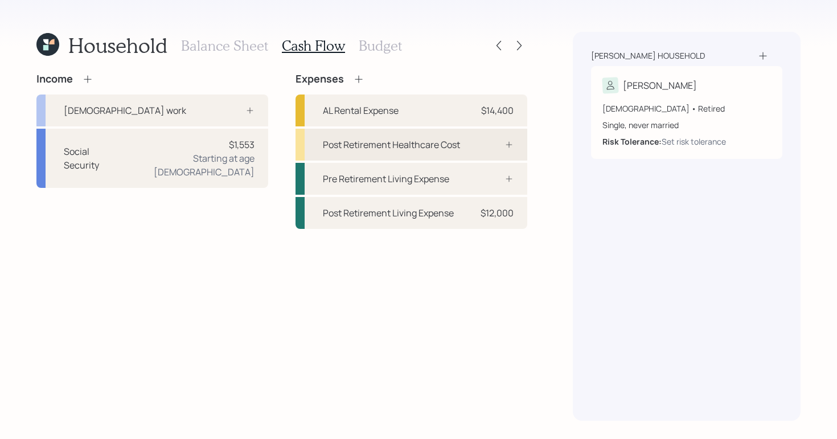
click at [423, 143] on div "Post Retirement Healthcare Cost" at bounding box center [391, 145] width 137 height 14
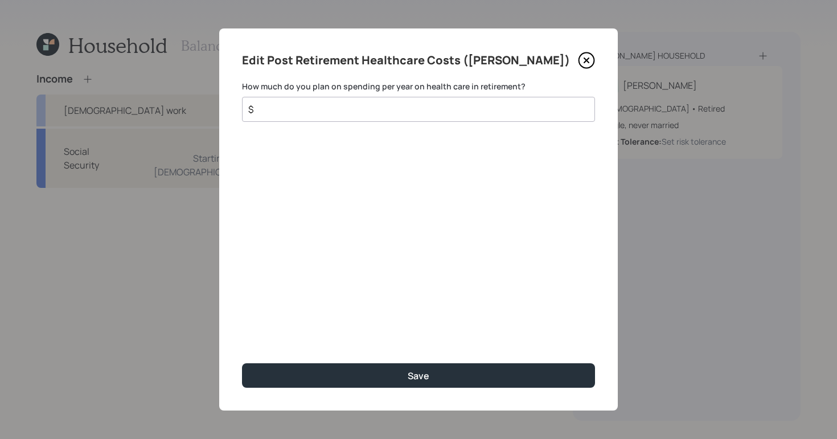
click at [337, 104] on input "$" at bounding box center [414, 109] width 334 height 14
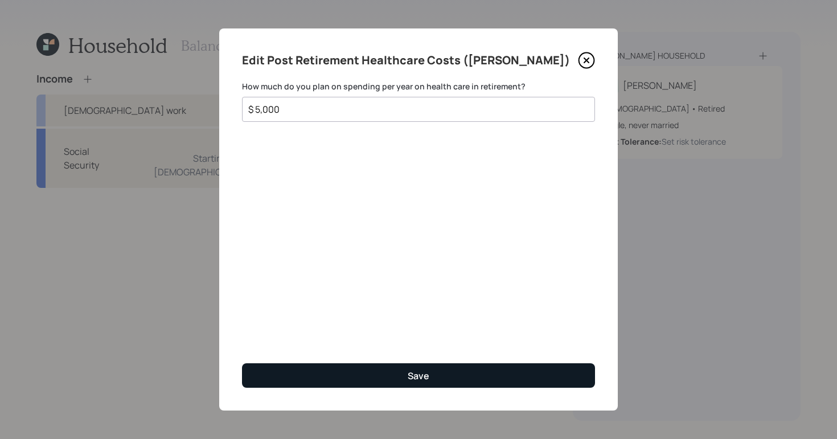
type input "$ 5,000"
click at [464, 373] on button "Save" at bounding box center [418, 375] width 353 height 24
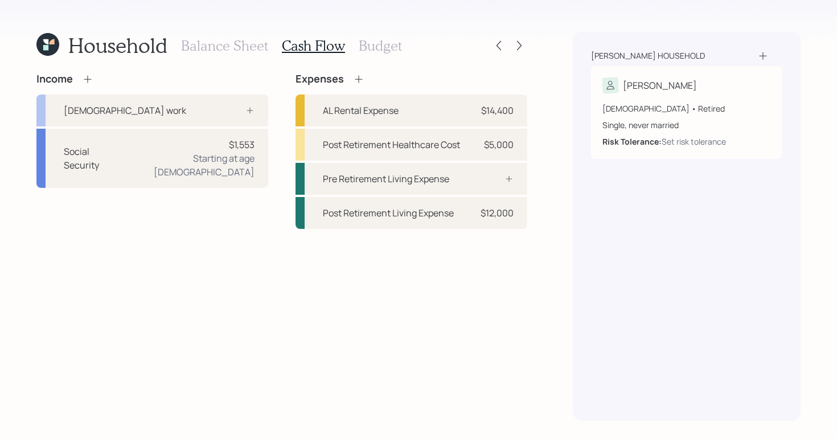
click at [407, 48] on div "Household Balance Sheet Cash Flow Budget" at bounding box center [281, 45] width 491 height 27
click at [379, 44] on h3 "Budget" at bounding box center [380, 46] width 43 height 17
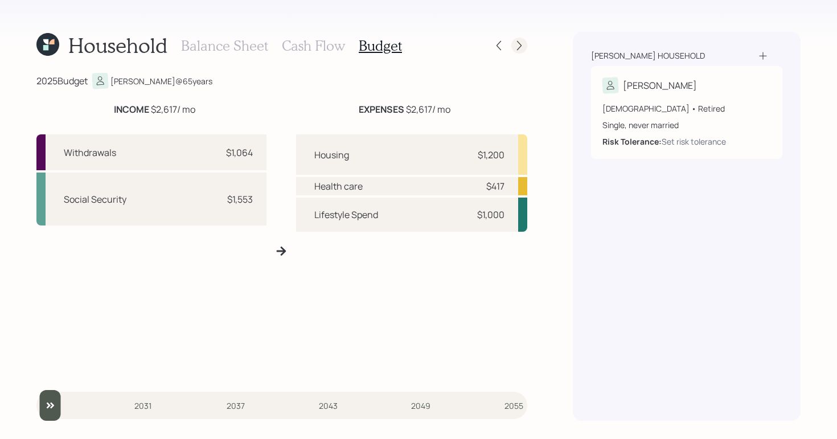
click at [515, 41] on icon at bounding box center [518, 45] width 11 height 11
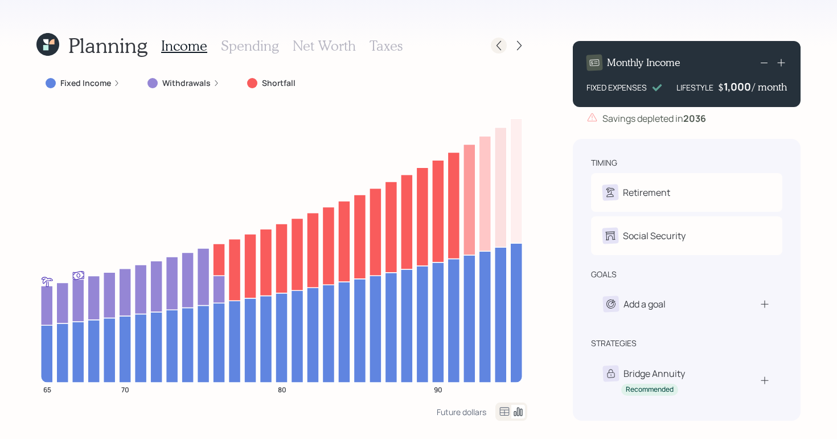
click at [491, 41] on div at bounding box center [509, 46] width 36 height 16
click at [497, 42] on icon at bounding box center [498, 45] width 11 height 11
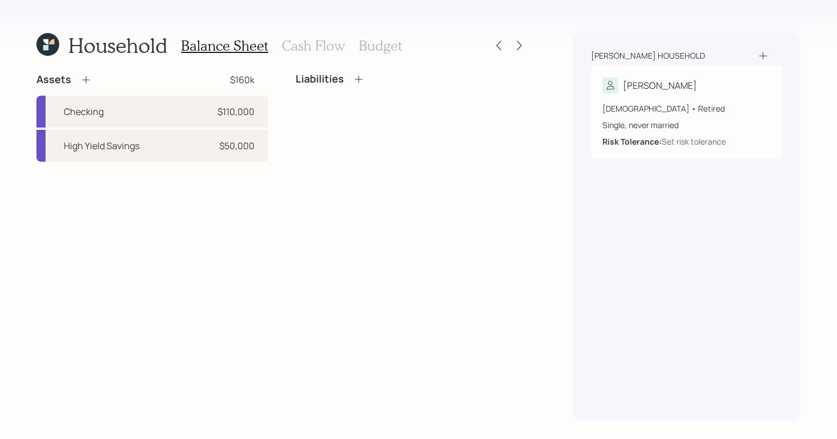
click at [311, 36] on div "Balance Sheet Cash Flow Budget" at bounding box center [291, 45] width 221 height 27
click at [319, 50] on h3 "Cash Flow" at bounding box center [313, 46] width 63 height 17
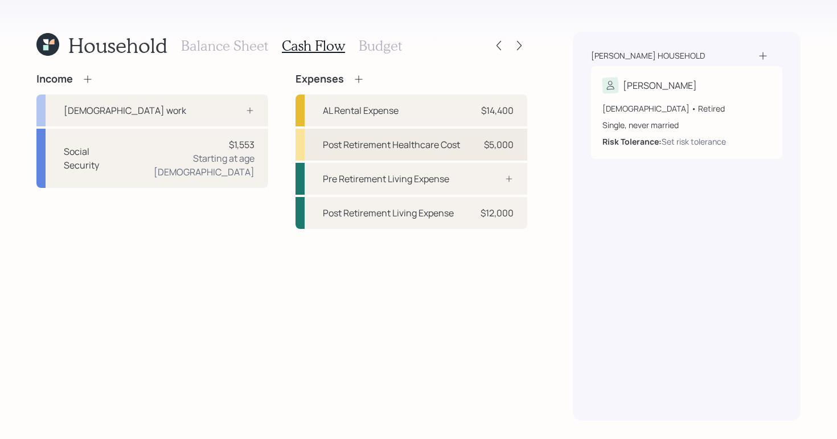
click at [472, 142] on div "Post Retirement Healthcare Cost $5,000" at bounding box center [411, 145] width 232 height 32
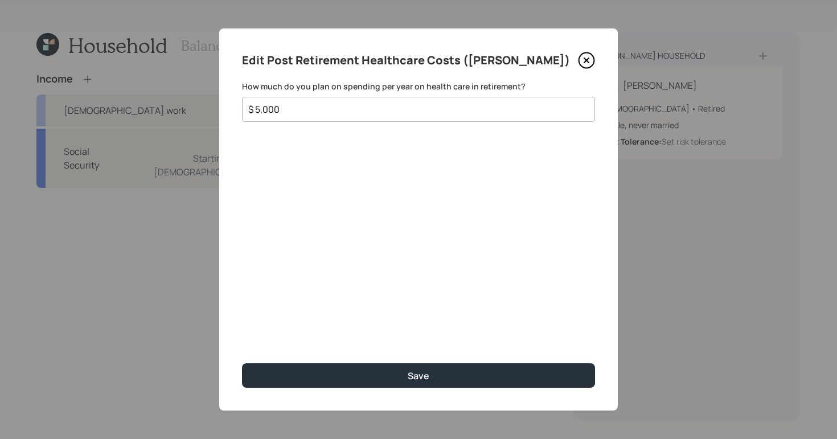
drag, startPoint x: 345, startPoint y: 104, endPoint x: 219, endPoint y: 89, distance: 127.2
click at [219, 89] on div "Edit Post Retirement Healthcare Costs (Christine) How much do you plan on spend…" at bounding box center [418, 219] width 398 height 382
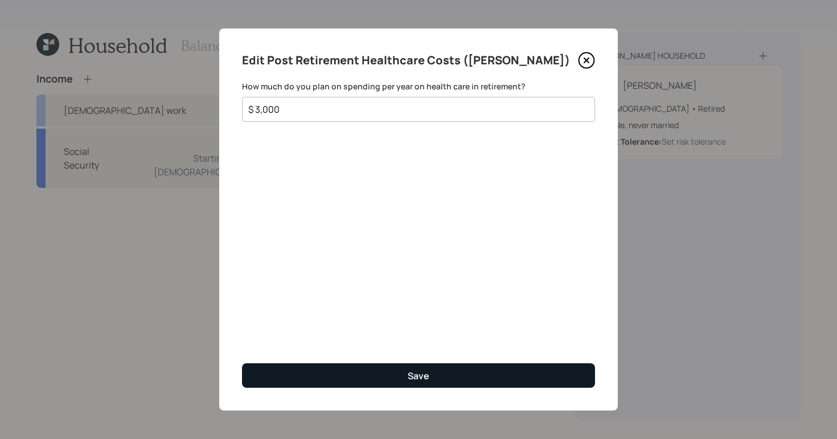
type input "$ 3,000"
click at [471, 385] on button "Save" at bounding box center [418, 375] width 353 height 24
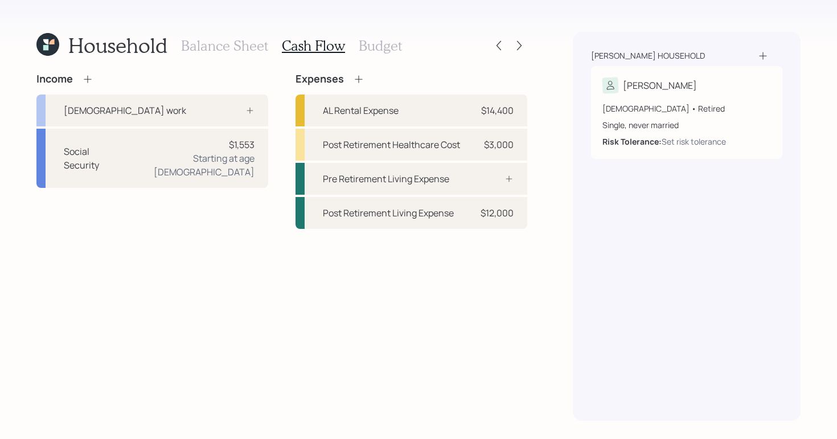
click at [379, 44] on h3 "Budget" at bounding box center [380, 46] width 43 height 17
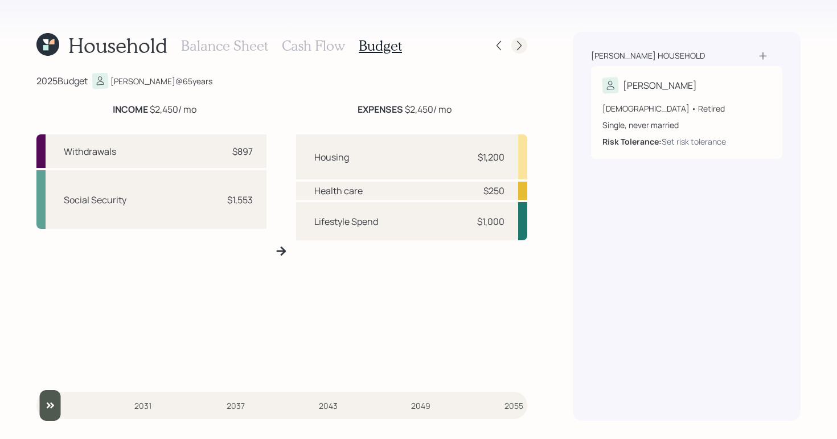
click at [517, 48] on icon at bounding box center [518, 45] width 11 height 11
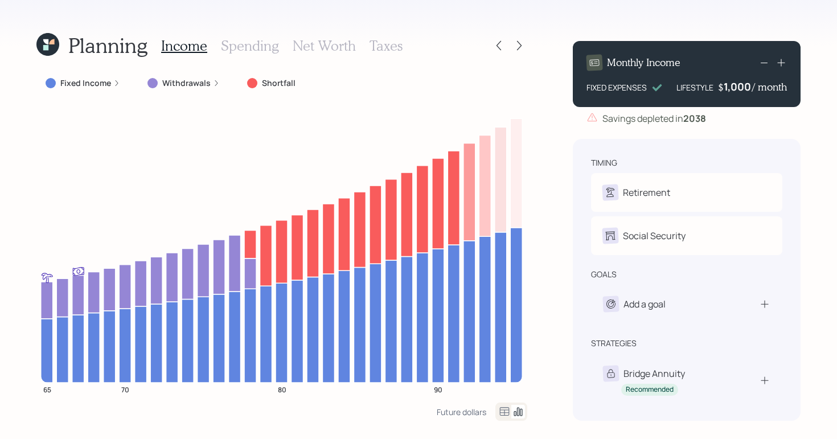
click at [489, 39] on div "Planning Income Spending Net Worth Taxes" at bounding box center [281, 45] width 491 height 27
click at [494, 43] on icon at bounding box center [498, 45] width 11 height 11
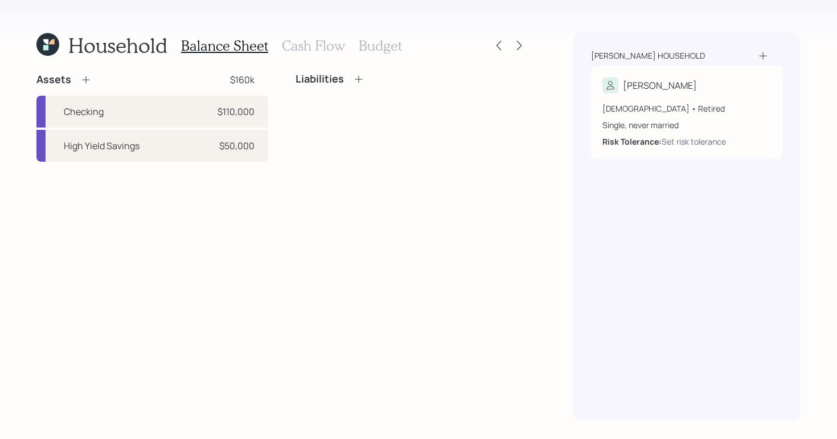
click at [289, 47] on h3 "Cash Flow" at bounding box center [313, 46] width 63 height 17
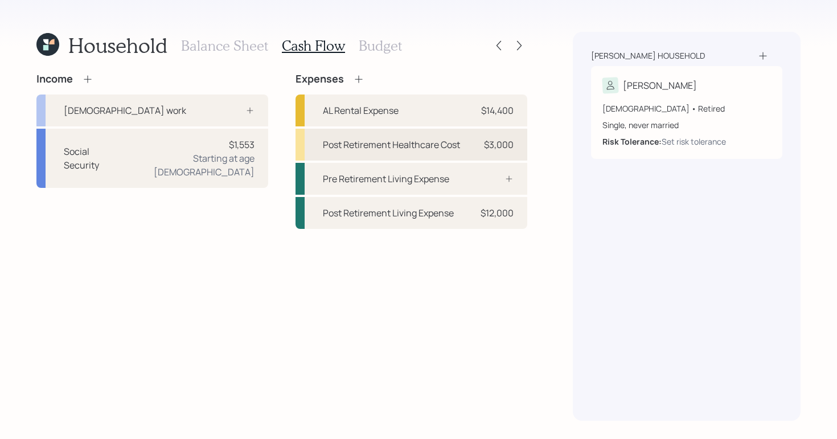
click at [402, 145] on div "Post Retirement Healthcare Cost" at bounding box center [391, 145] width 137 height 14
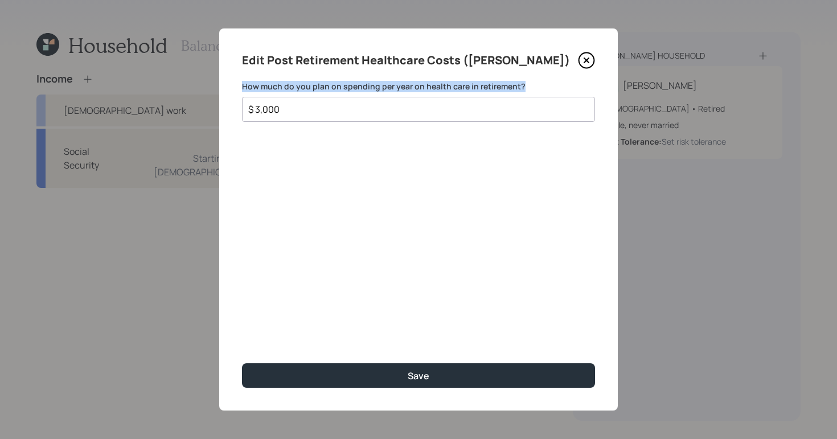
drag, startPoint x: 324, startPoint y: 101, endPoint x: 213, endPoint y: 87, distance: 111.3
click at [214, 86] on div "Edit Post Retirement Healthcare Costs (Christine) How much do you plan on spend…" at bounding box center [418, 219] width 837 height 439
click at [303, 113] on input "$ 3,000" at bounding box center [414, 109] width 334 height 14
drag, startPoint x: 303, startPoint y: 113, endPoint x: 175, endPoint y: 103, distance: 128.4
click at [175, 103] on div "Edit Post Retirement Healthcare Costs (Christine) How much do you plan on spend…" at bounding box center [418, 219] width 837 height 439
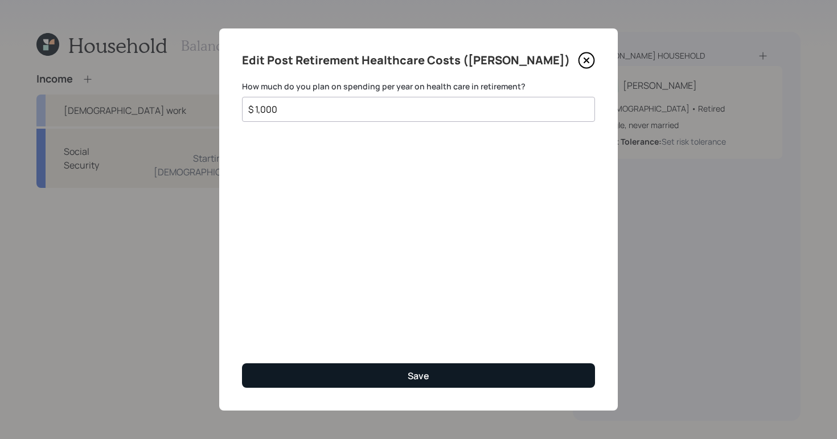
type input "$ 1,000"
click at [476, 367] on button "Save" at bounding box center [418, 375] width 353 height 24
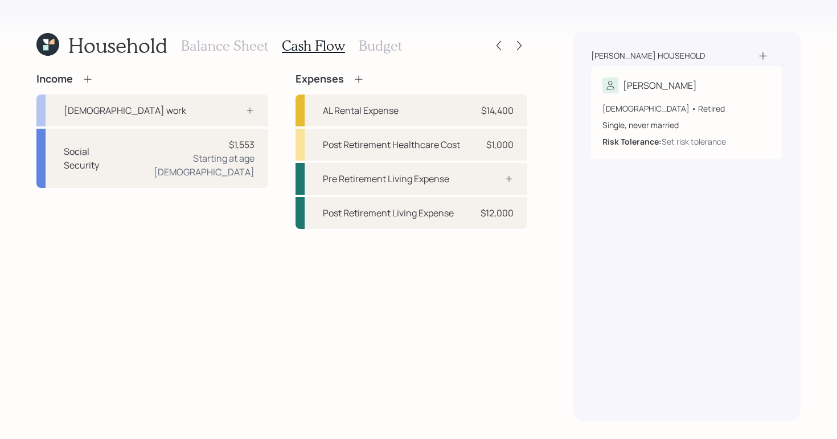
click at [363, 47] on h3 "Budget" at bounding box center [380, 46] width 43 height 17
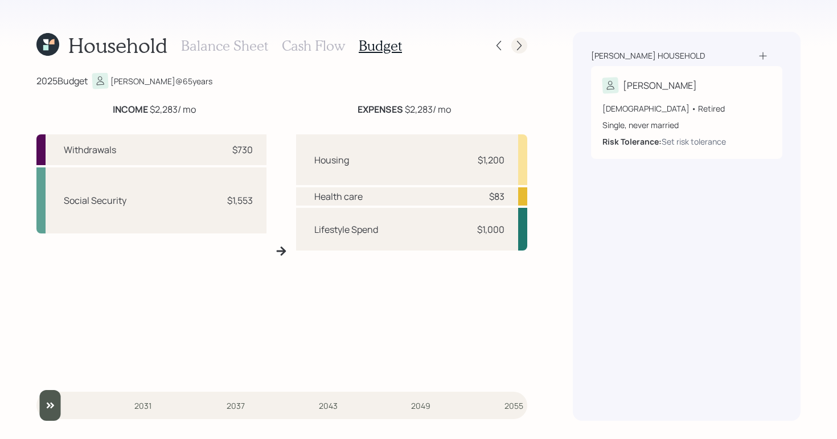
click at [515, 40] on icon at bounding box center [518, 45] width 11 height 11
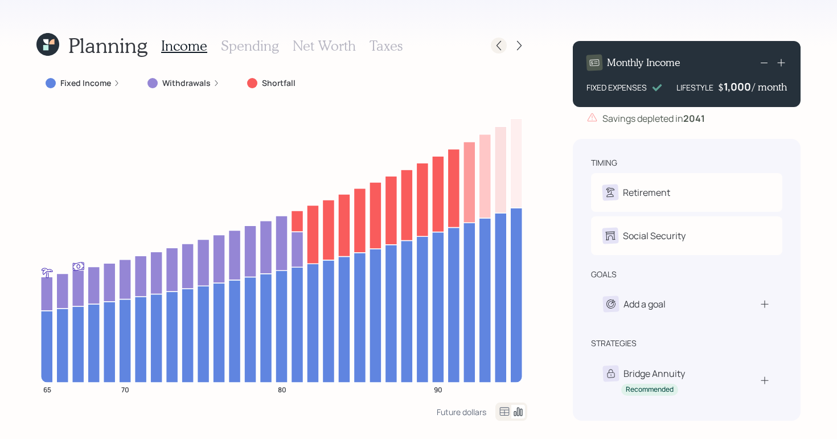
click at [501, 42] on icon at bounding box center [498, 45] width 11 height 11
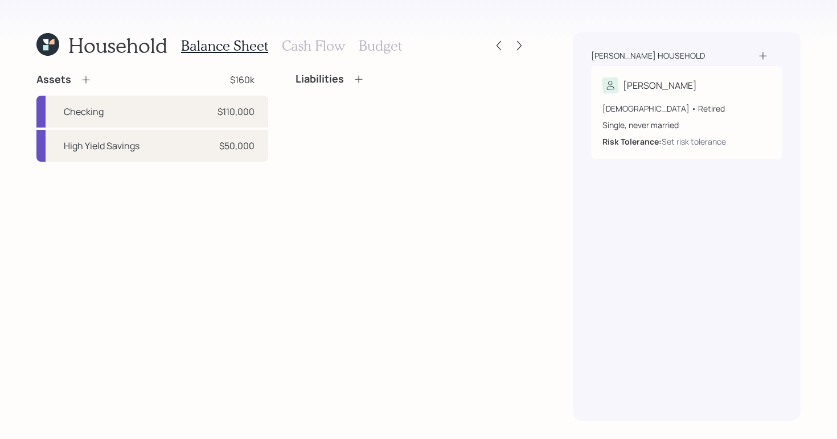
click at [315, 52] on h3 "Cash Flow" at bounding box center [313, 46] width 63 height 17
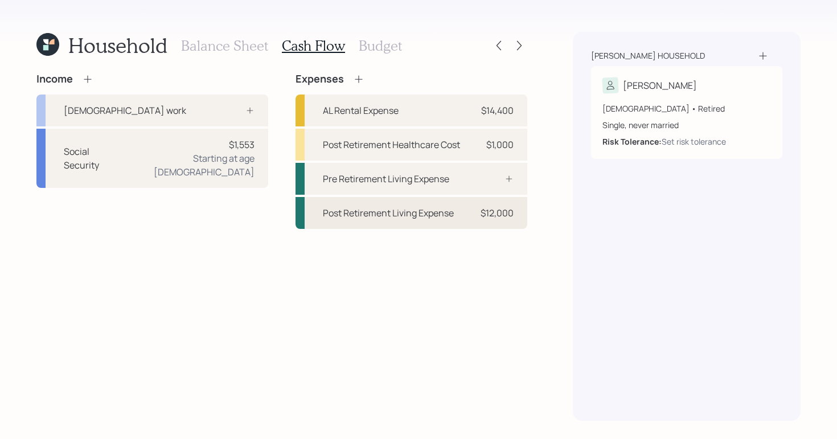
click at [426, 218] on div "Post Retirement Living Expense" at bounding box center [388, 213] width 131 height 14
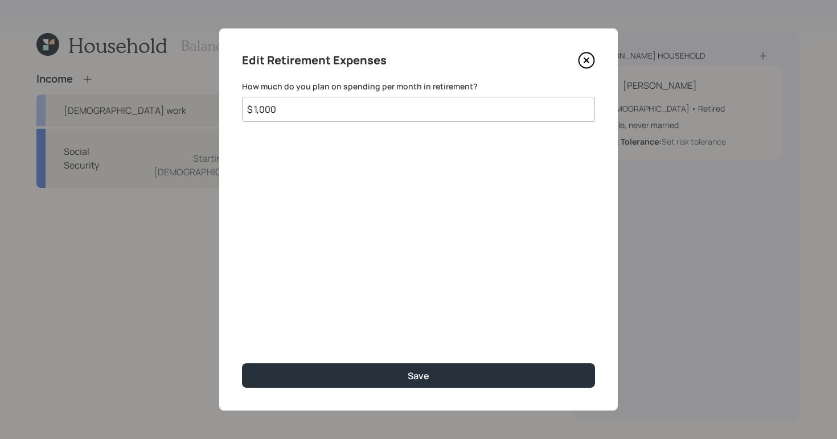
click at [315, 118] on input "$ 1,000" at bounding box center [418, 109] width 353 height 25
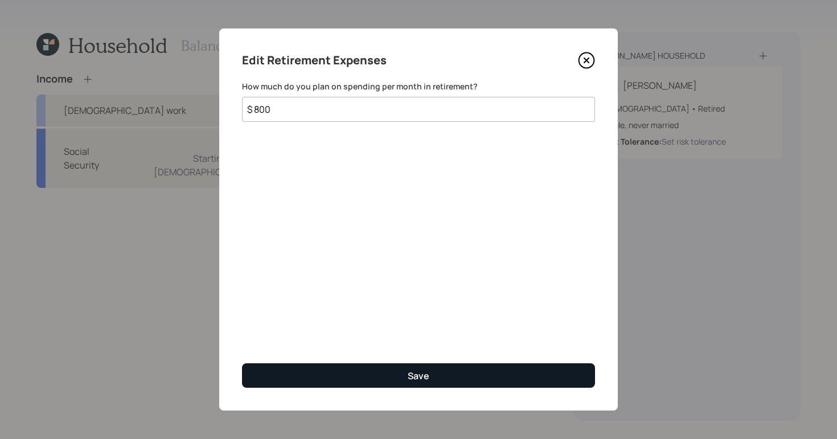
type input "$ 800"
click at [431, 374] on button "Save" at bounding box center [418, 375] width 353 height 24
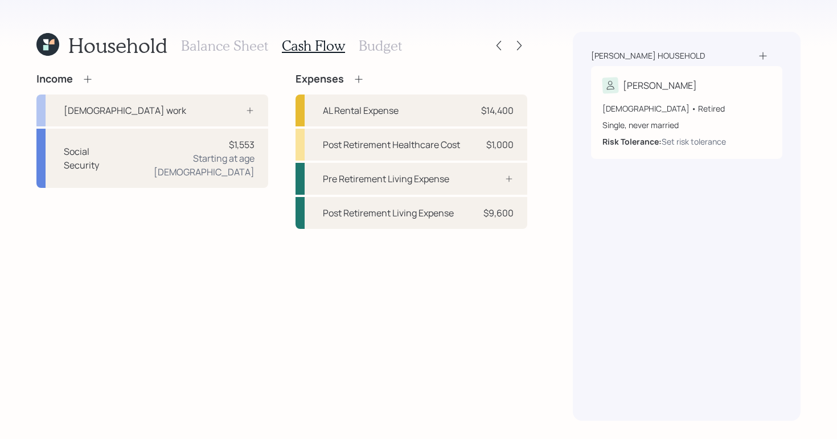
click at [372, 50] on h3 "Budget" at bounding box center [380, 46] width 43 height 17
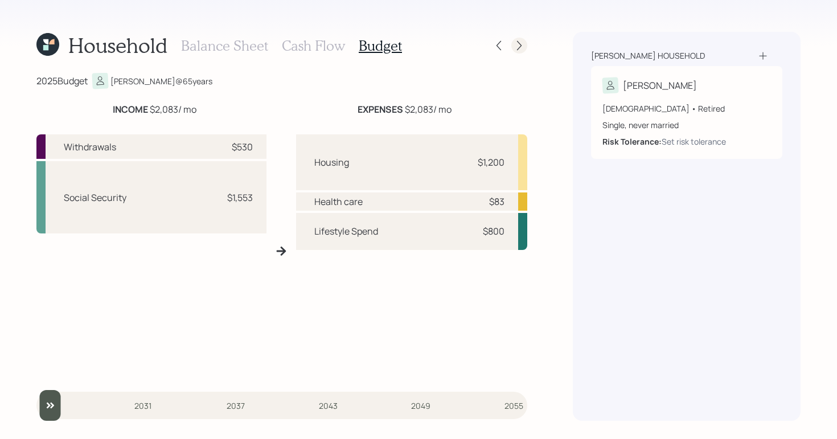
click at [518, 44] on icon at bounding box center [518, 45] width 11 height 11
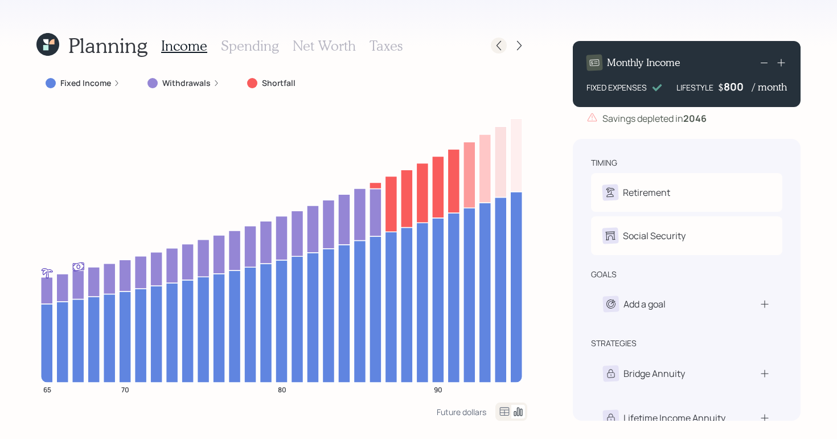
click at [499, 47] on icon at bounding box center [498, 45] width 11 height 11
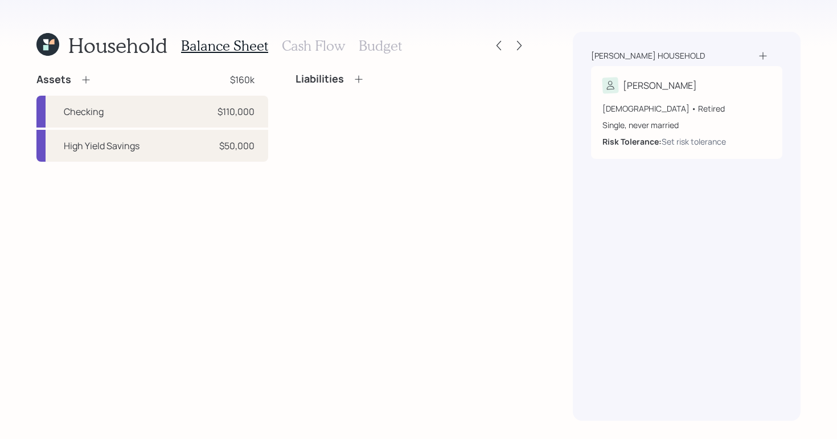
click at [305, 46] on h3 "Cash Flow" at bounding box center [313, 46] width 63 height 17
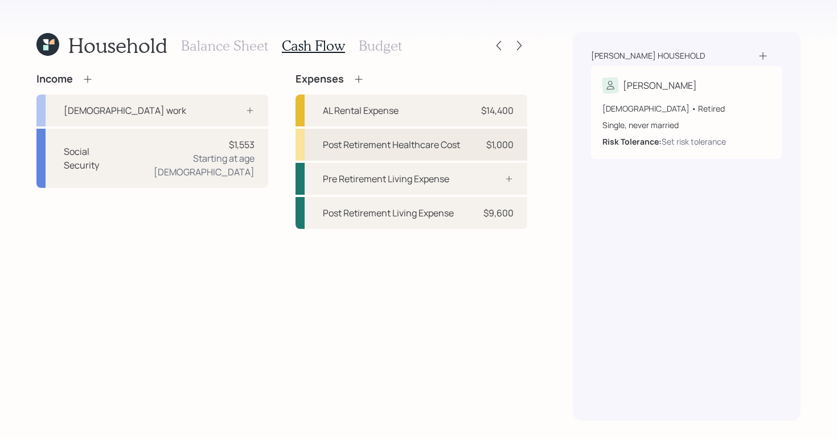
click at [466, 138] on div "Post Retirement Healthcare Cost $1,000" at bounding box center [411, 145] width 232 height 32
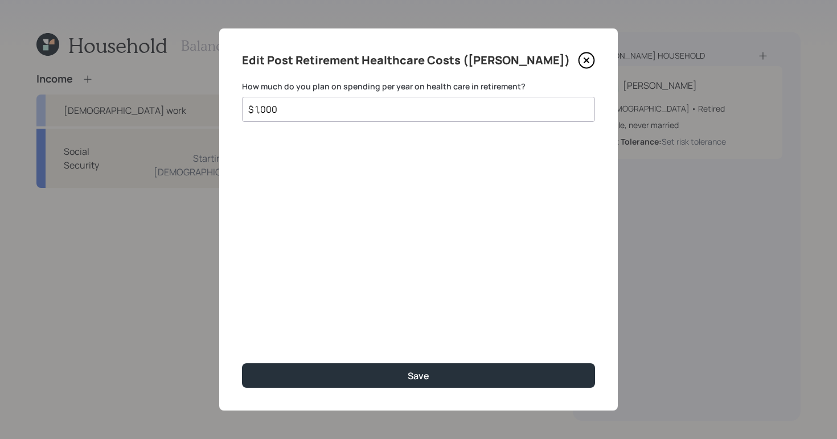
drag, startPoint x: 337, startPoint y: 114, endPoint x: 155, endPoint y: 102, distance: 182.5
click at [155, 102] on div "Edit Post Retirement Healthcare Costs (Christine) How much do you plan on spend…" at bounding box center [418, 219] width 837 height 439
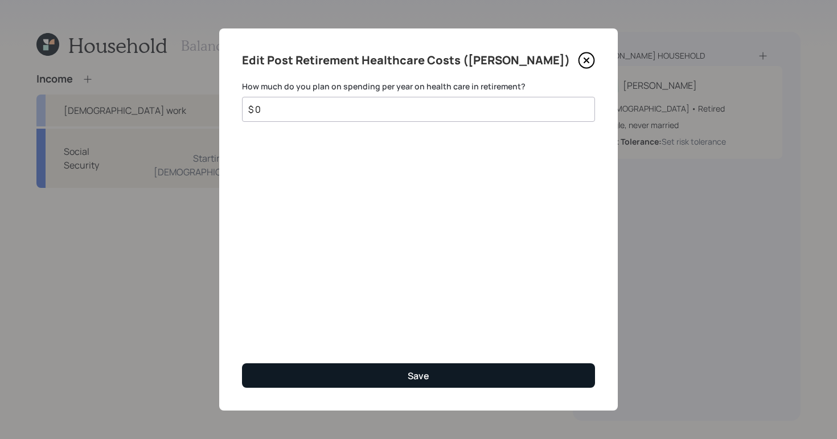
type input "$ 0"
click at [473, 368] on button "Save" at bounding box center [418, 375] width 353 height 24
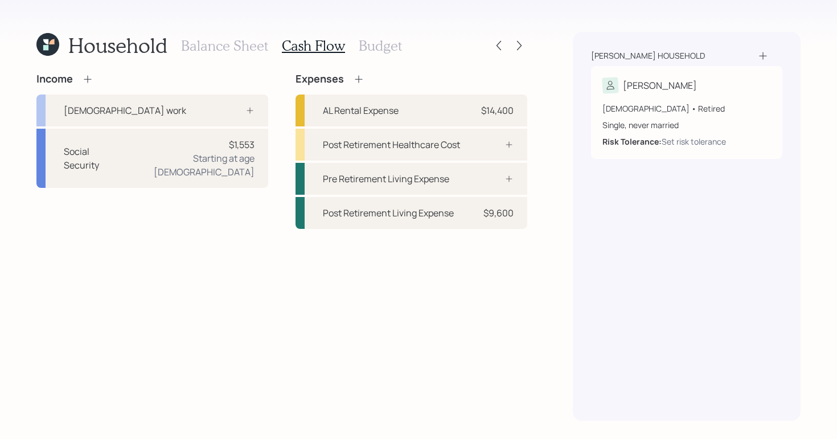
click at [384, 35] on div "Balance Sheet Cash Flow Budget" at bounding box center [291, 45] width 221 height 27
click at [385, 42] on h3 "Budget" at bounding box center [380, 46] width 43 height 17
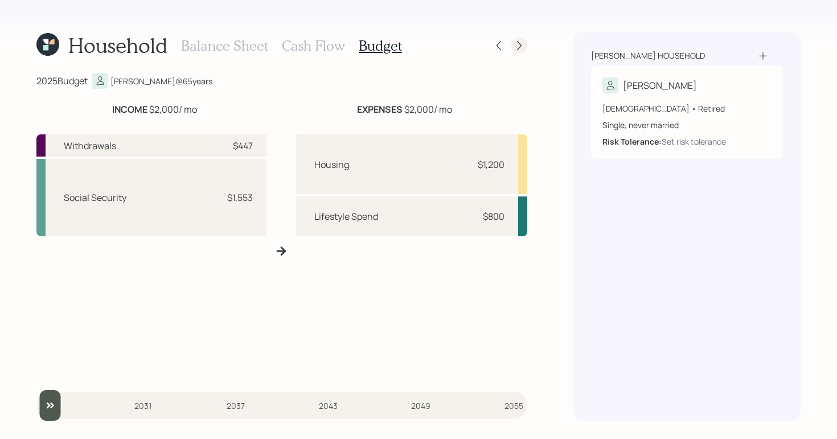
click at [520, 44] on icon at bounding box center [519, 46] width 5 height 10
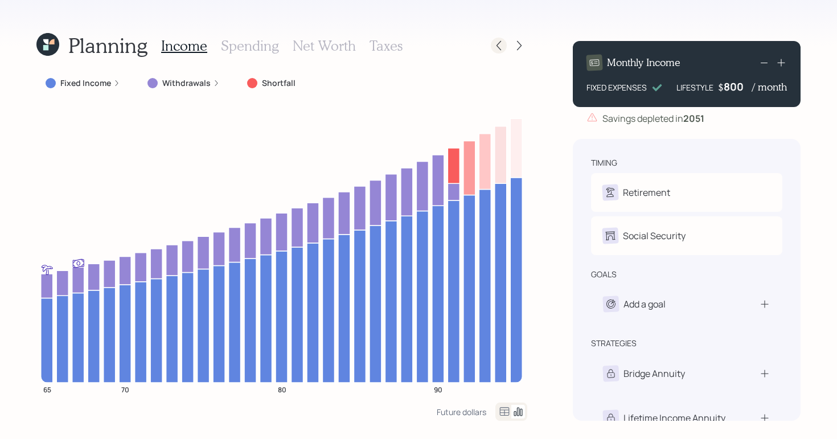
click at [502, 48] on icon at bounding box center [498, 45] width 11 height 11
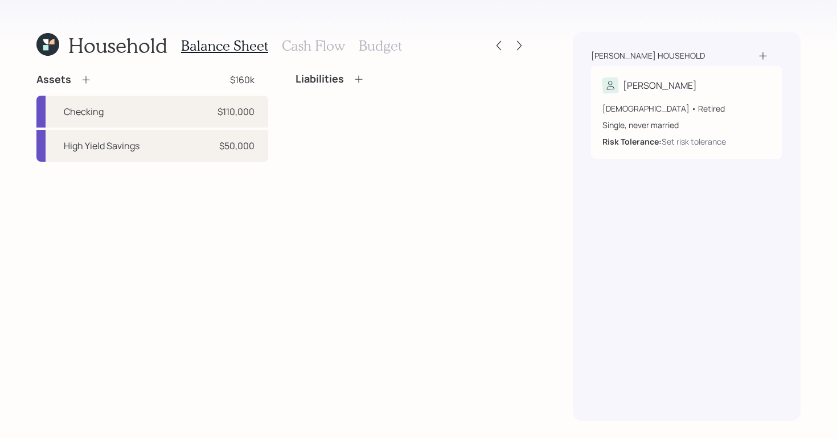
click at [333, 42] on h3 "Cash Flow" at bounding box center [313, 46] width 63 height 17
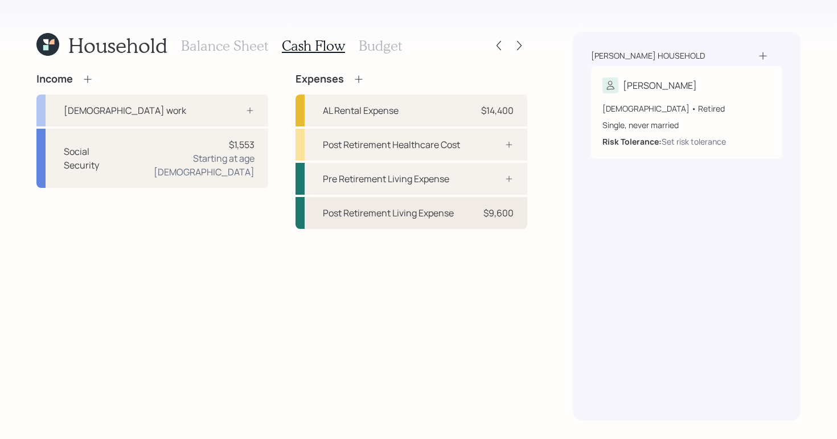
click at [472, 214] on div "Post Retirement Living Expense $9,600" at bounding box center [411, 213] width 232 height 32
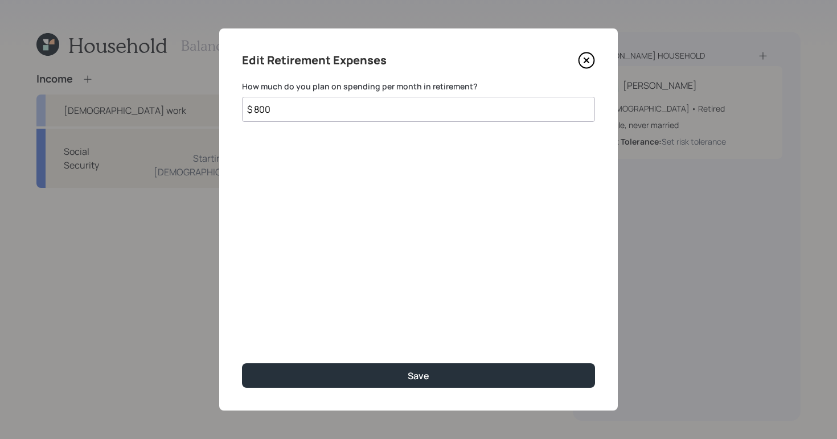
drag, startPoint x: 338, startPoint y: 116, endPoint x: 239, endPoint y: 112, distance: 98.6
click at [239, 112] on div "Edit Retirement Expenses How much do you plan on spending per month in retireme…" at bounding box center [418, 219] width 398 height 382
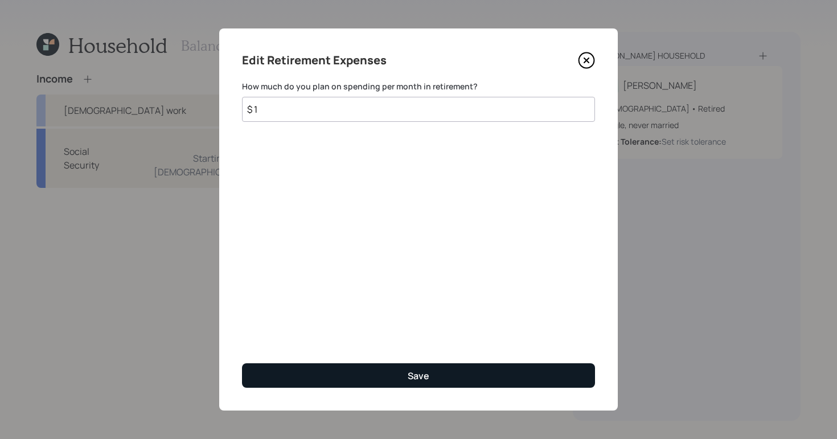
type input "$ 1"
click at [466, 385] on button "Save" at bounding box center [418, 375] width 353 height 24
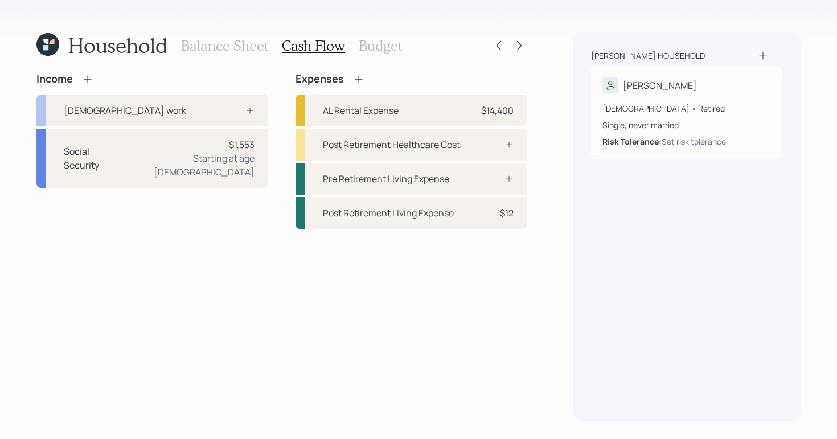
click at [375, 46] on h3 "Budget" at bounding box center [380, 46] width 43 height 17
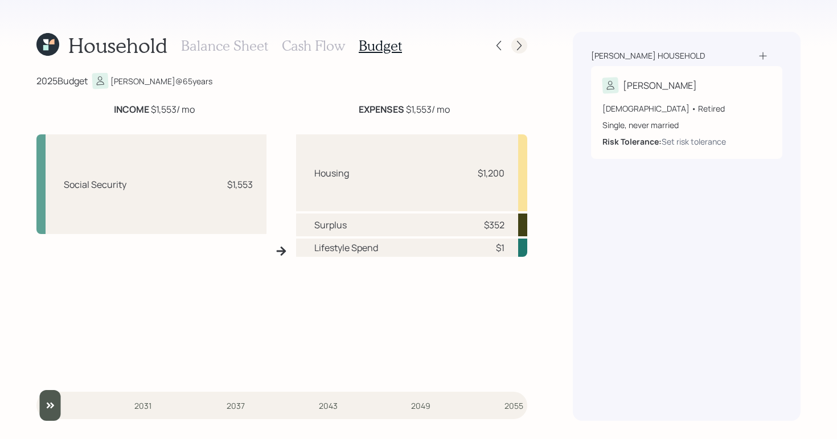
click at [517, 52] on div at bounding box center [519, 46] width 16 height 16
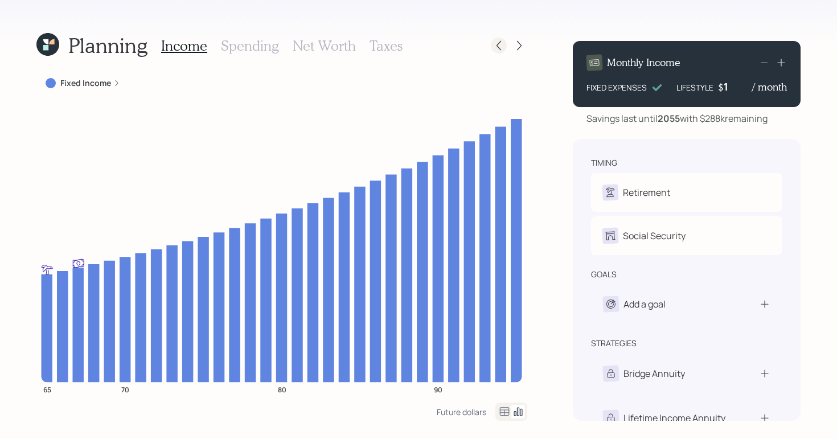
click at [496, 46] on icon at bounding box center [498, 45] width 11 height 11
